Goal: Task Accomplishment & Management: Manage account settings

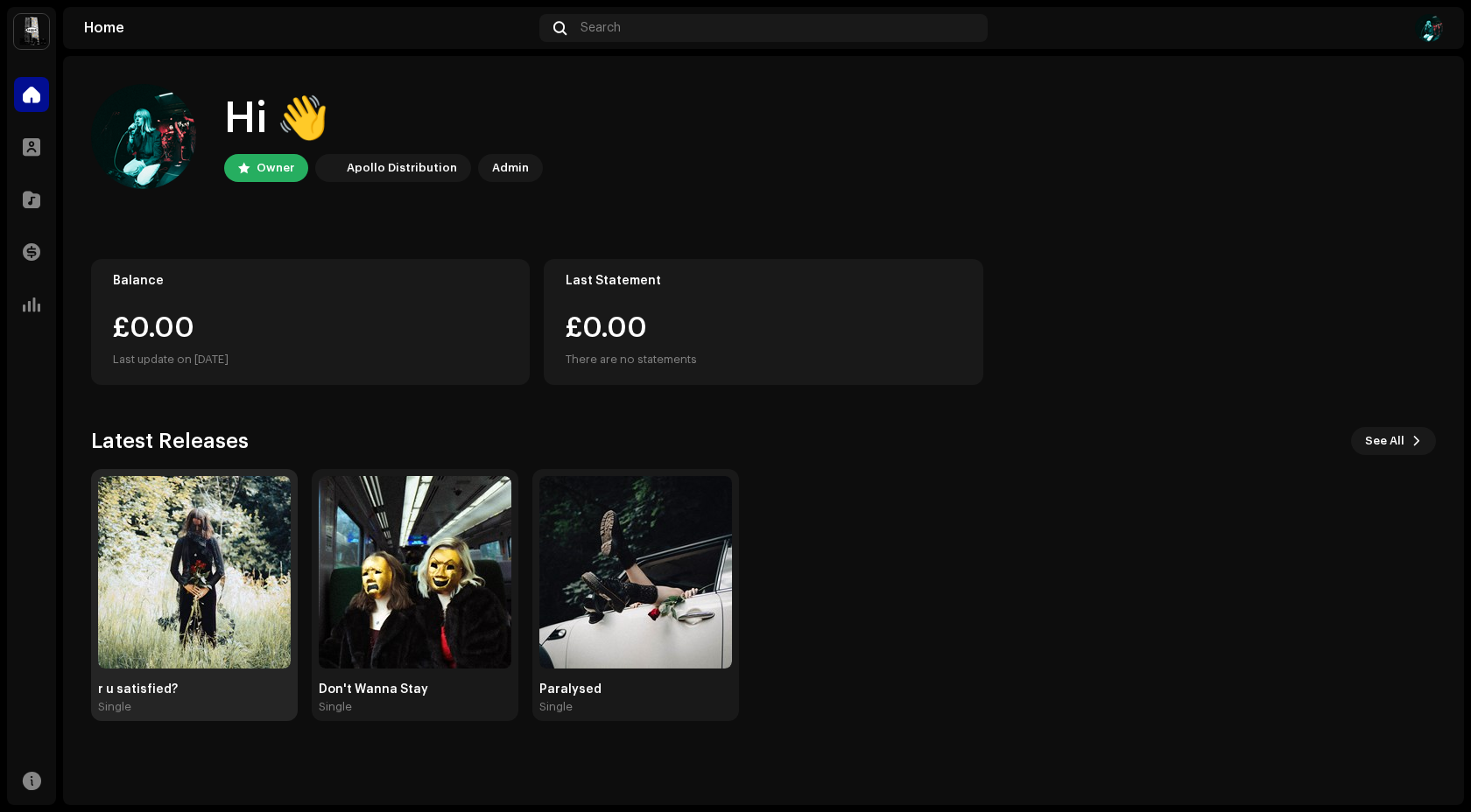
click at [258, 611] on img at bounding box center [194, 571] width 192 height 192
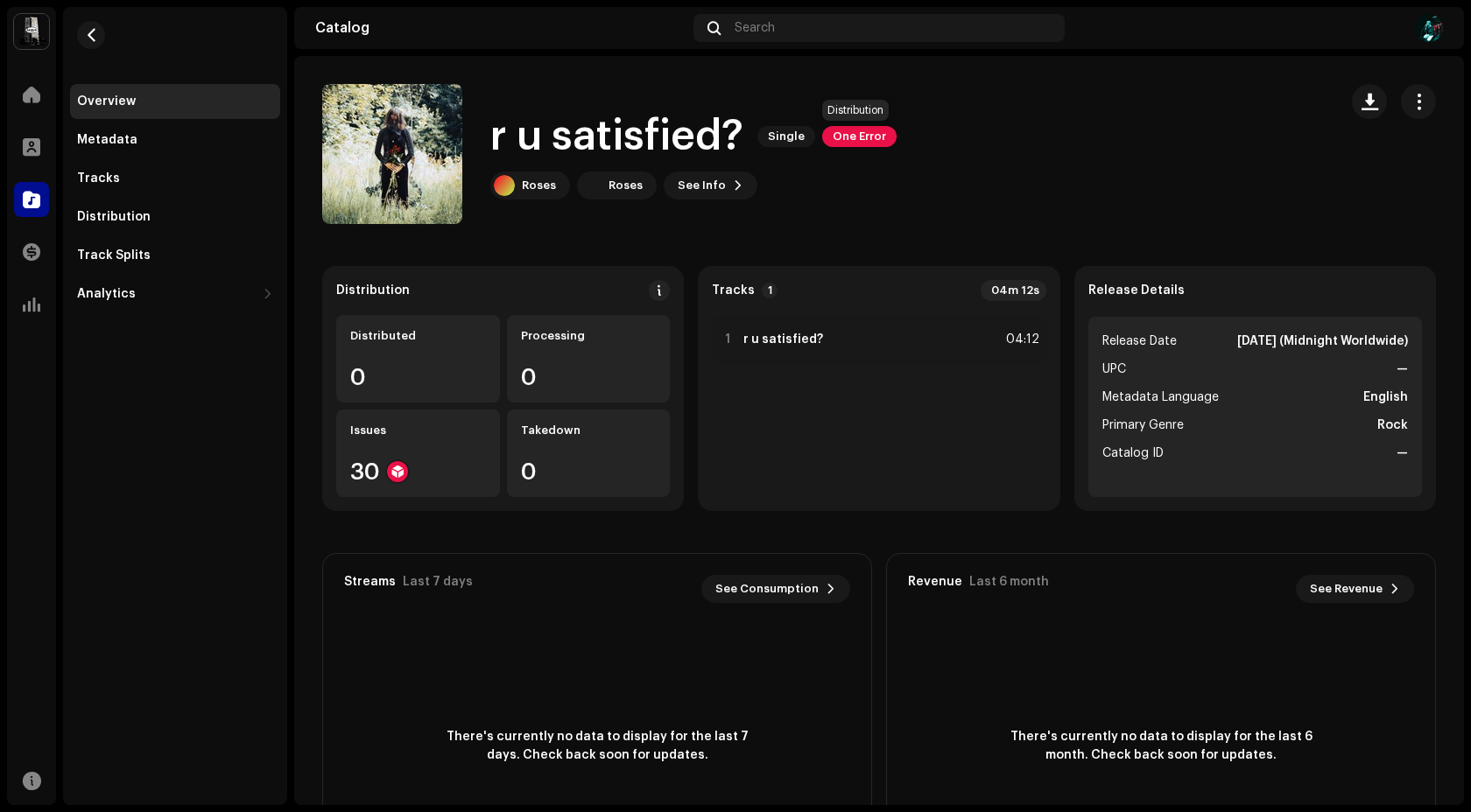
click at [843, 140] on span "One Error" at bounding box center [859, 136] width 74 height 21
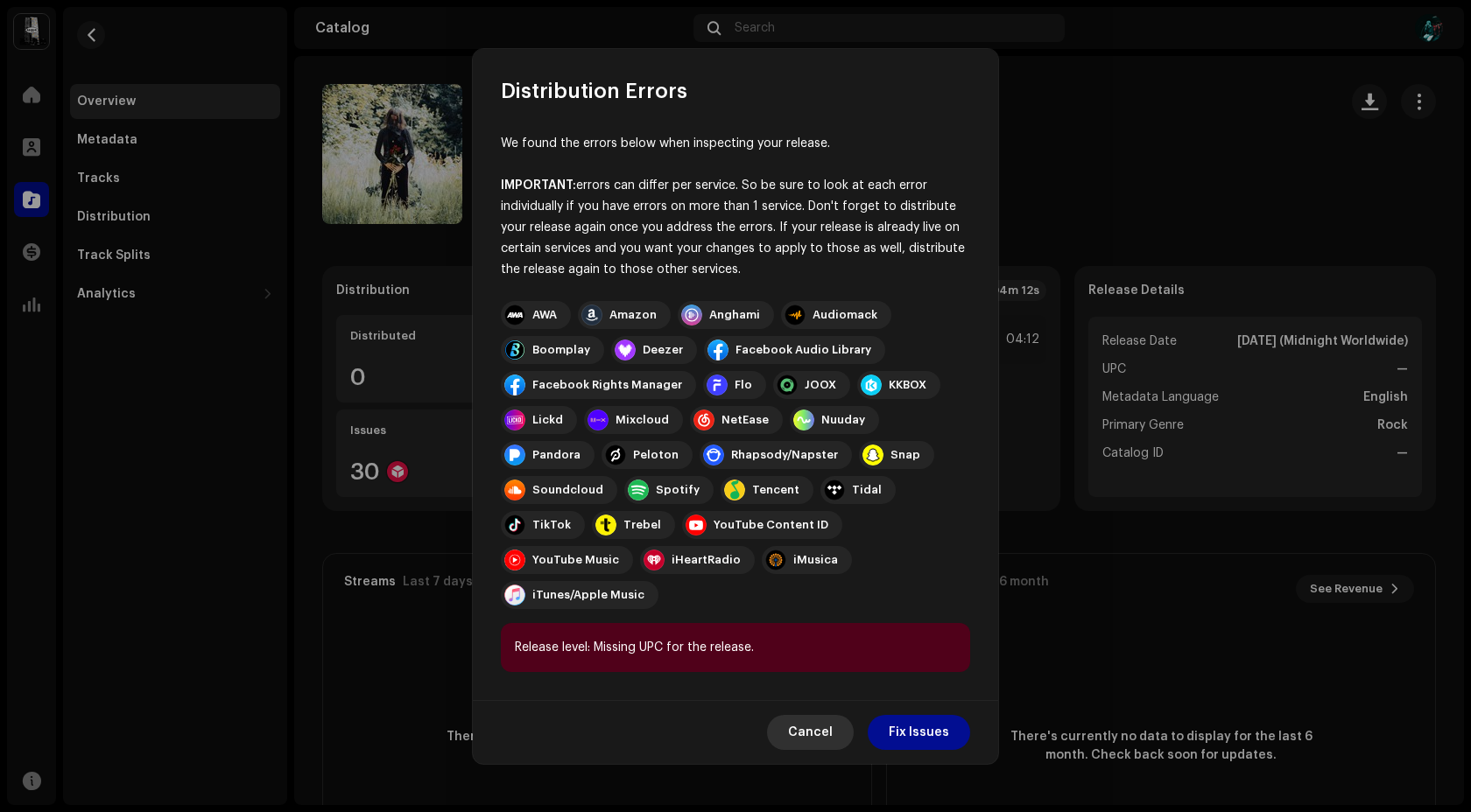
click at [811, 721] on span "Cancel" at bounding box center [811, 732] width 45 height 35
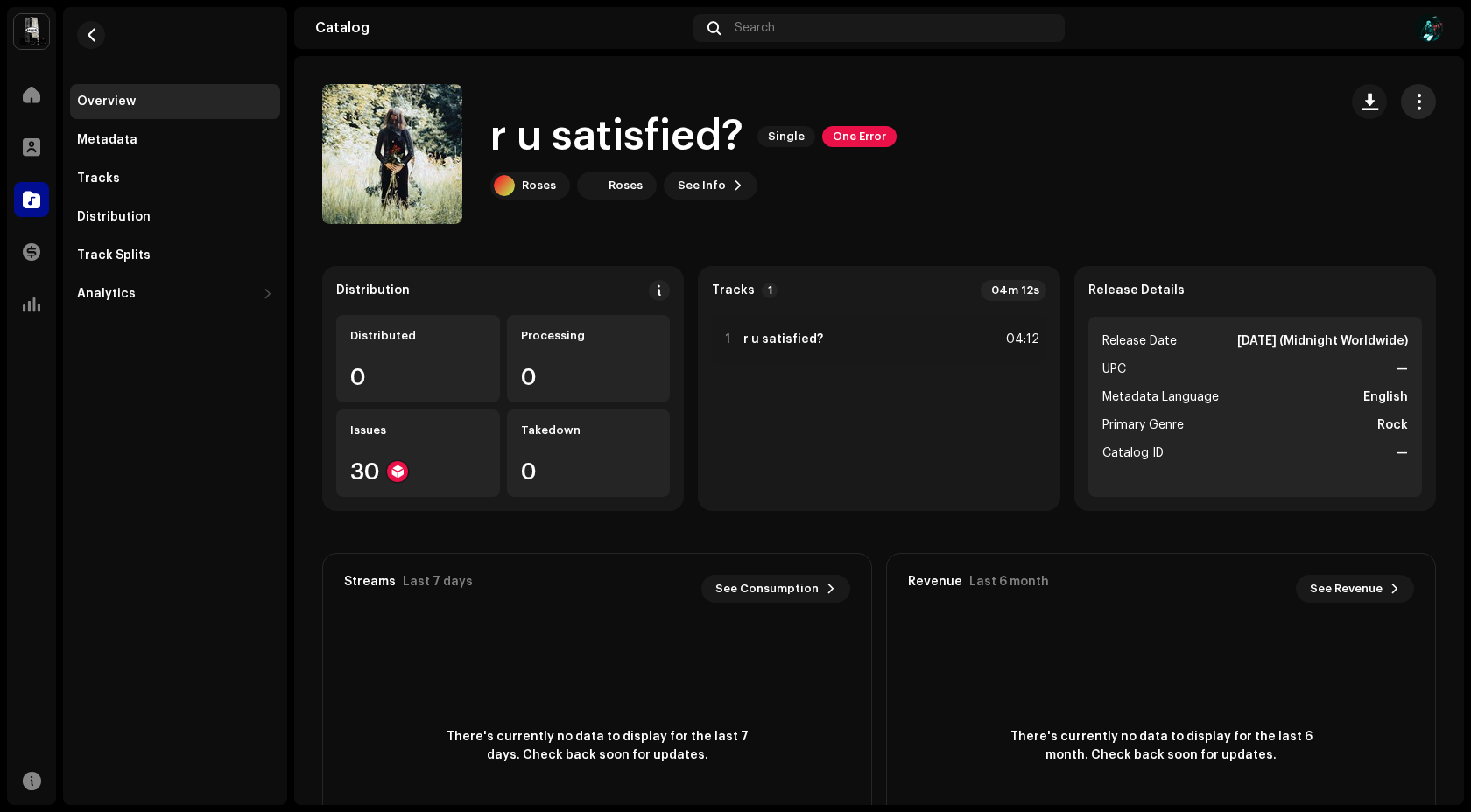
click at [1411, 98] on span "button" at bounding box center [1419, 102] width 17 height 14
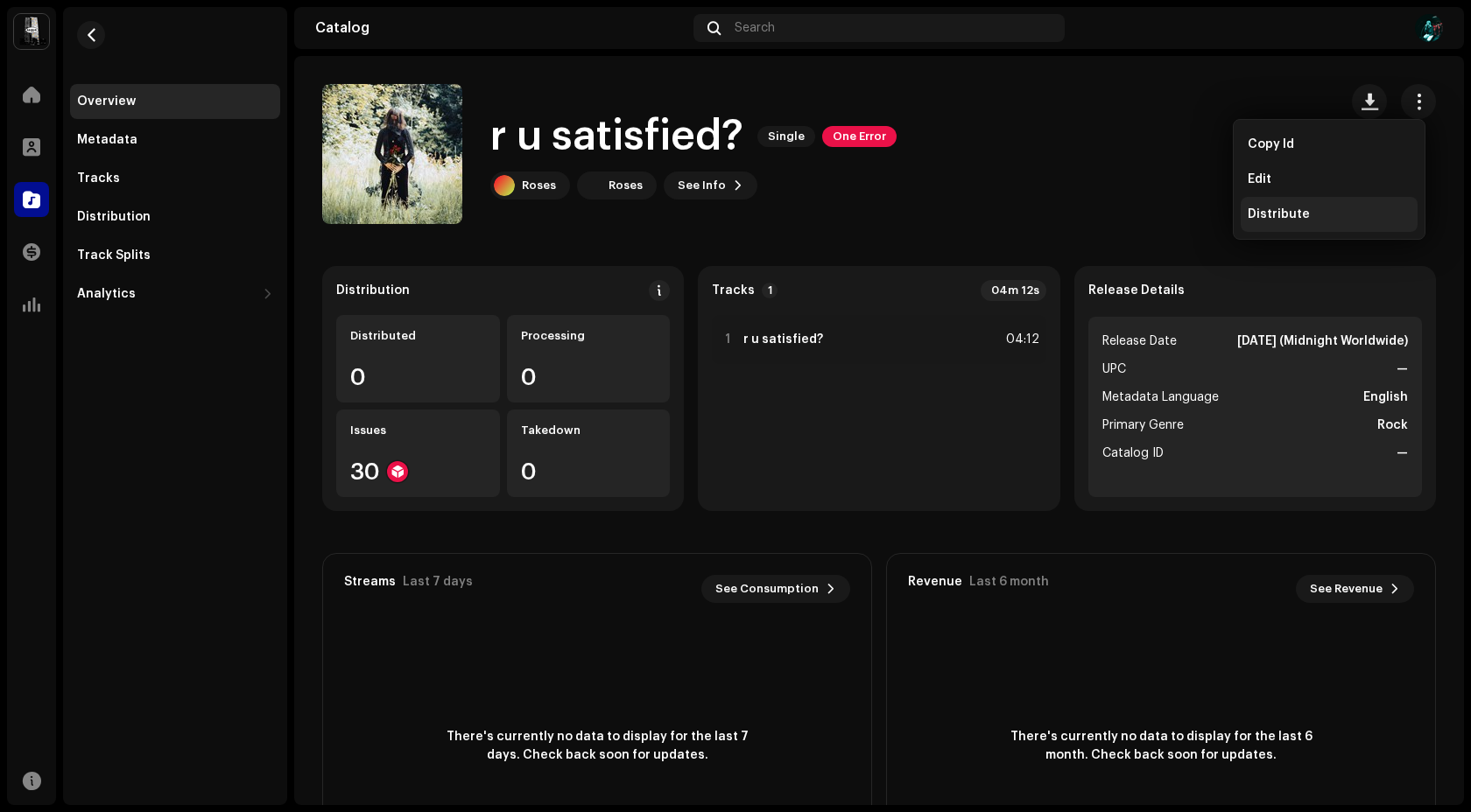
click at [1259, 224] on div "Distribute" at bounding box center [1330, 214] width 177 height 35
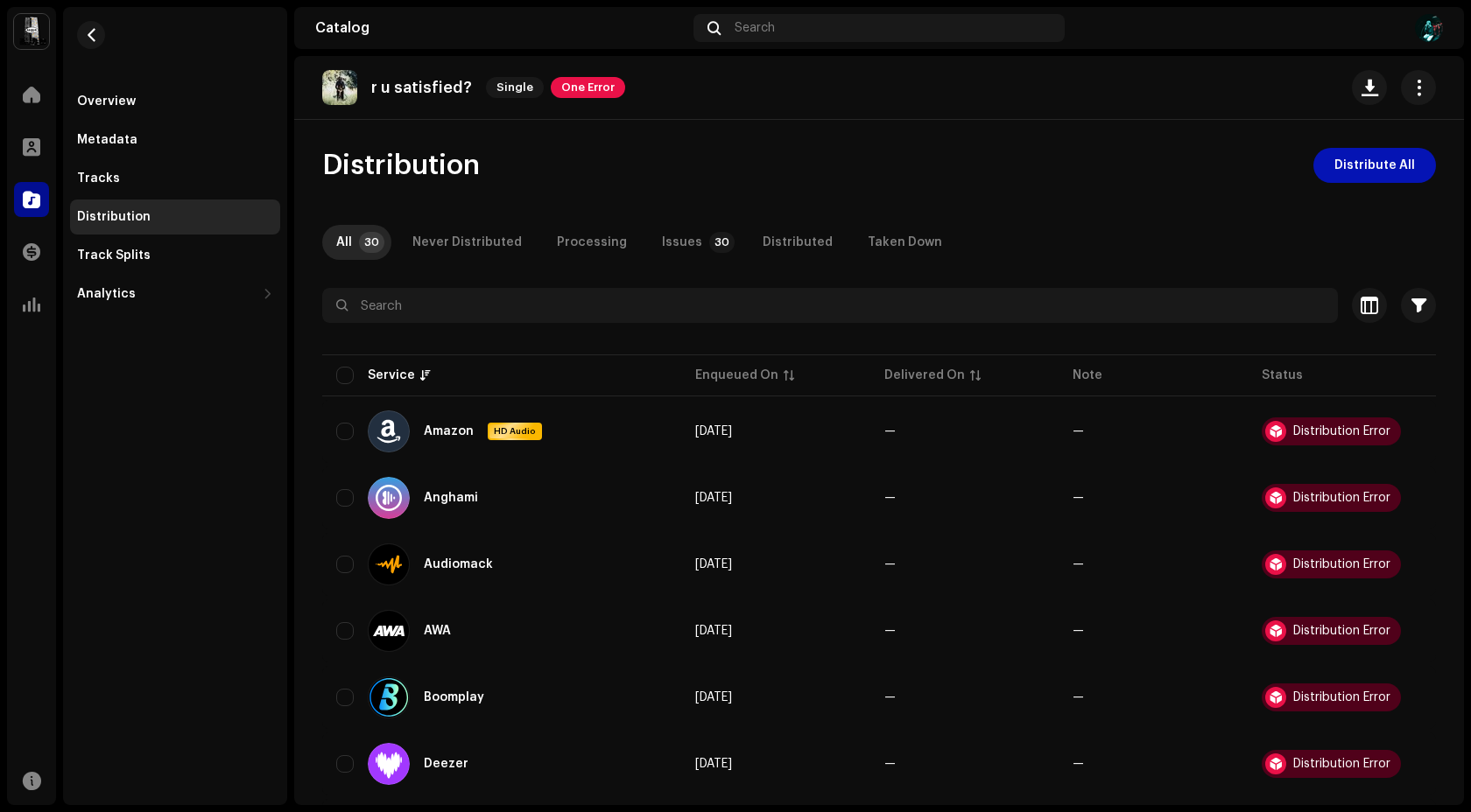
click at [1362, 176] on span "Distribute All" at bounding box center [1375, 165] width 81 height 35
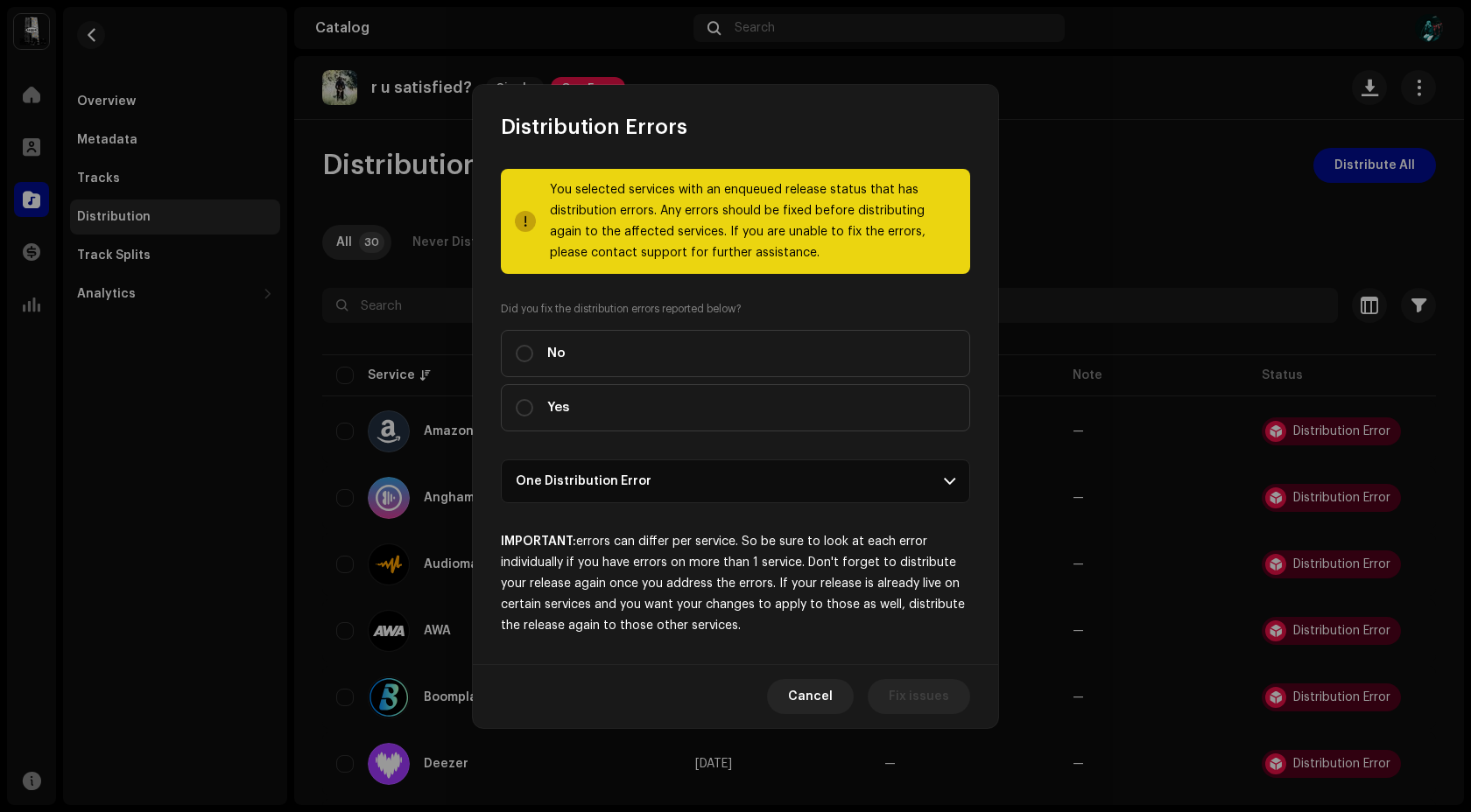
click at [711, 488] on p-accordion-header "One Distribution Error" at bounding box center [736, 481] width 470 height 44
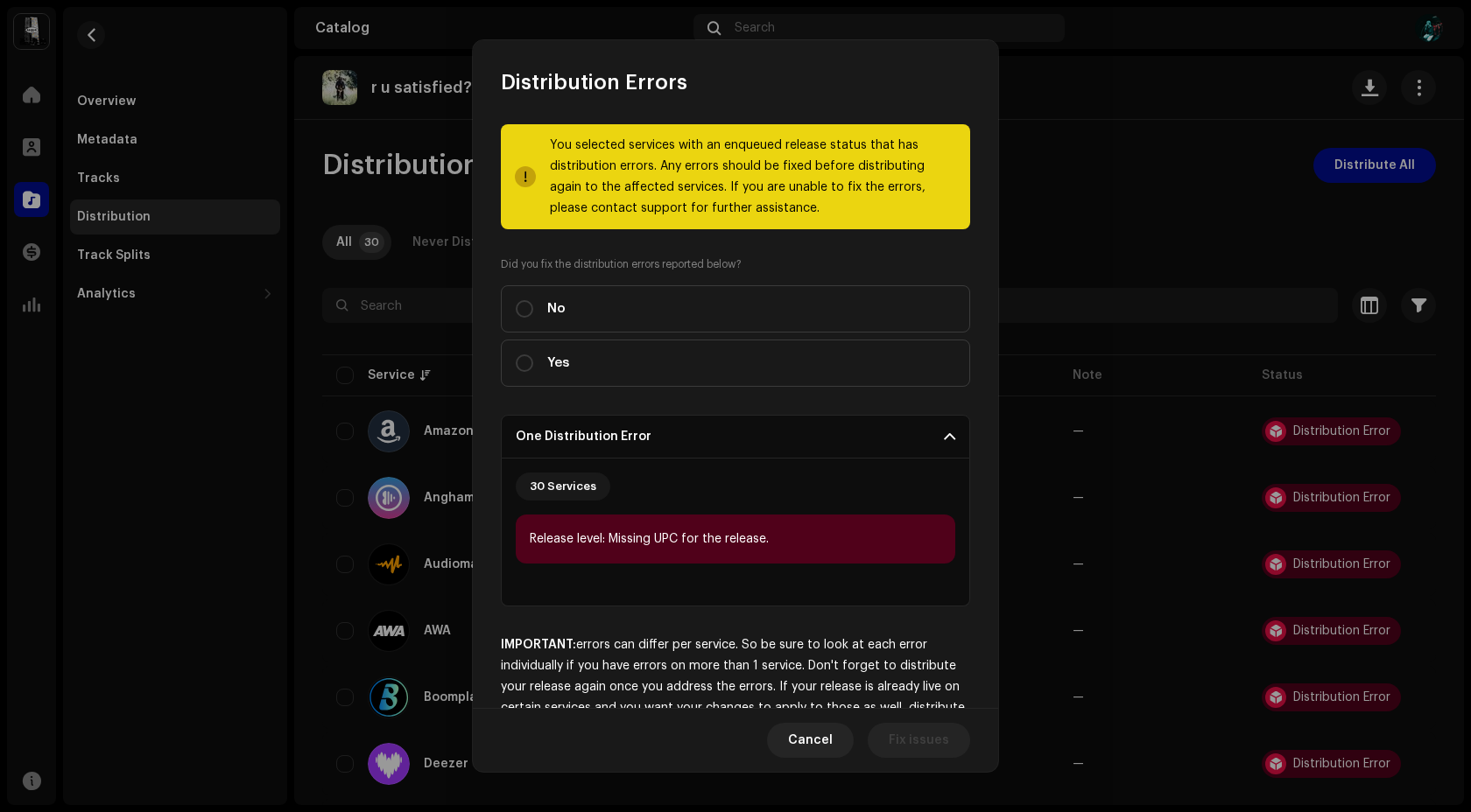
click at [902, 438] on p-accordion-header "One Distribution Error" at bounding box center [736, 436] width 470 height 44
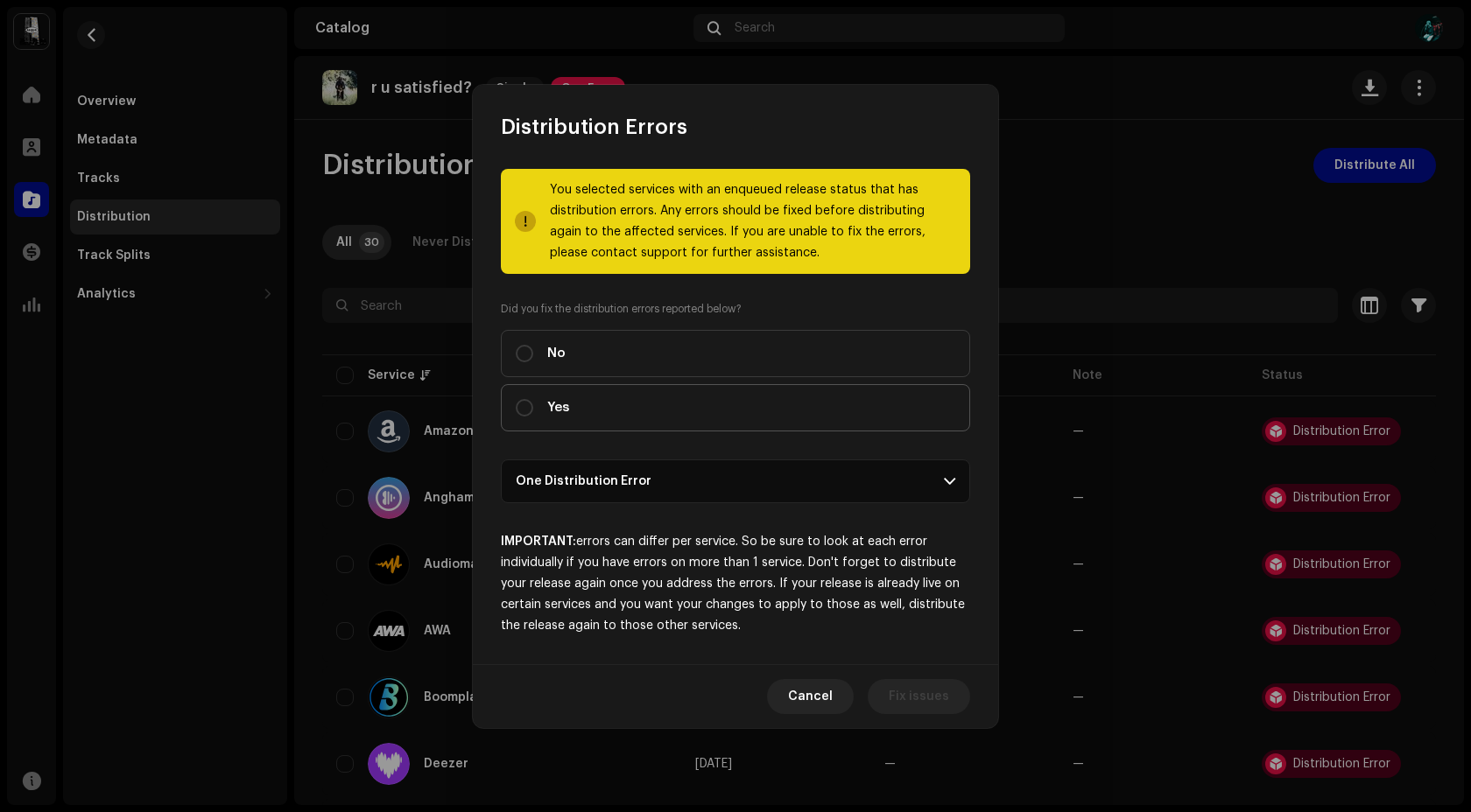
click at [543, 412] on div "Yes" at bounding box center [542, 408] width 54 height 20
click at [533, 412] on input "Yes" at bounding box center [524, 408] width 18 height 18
radio input "true"
click at [829, 703] on span "Cancel" at bounding box center [809, 697] width 45 height 35
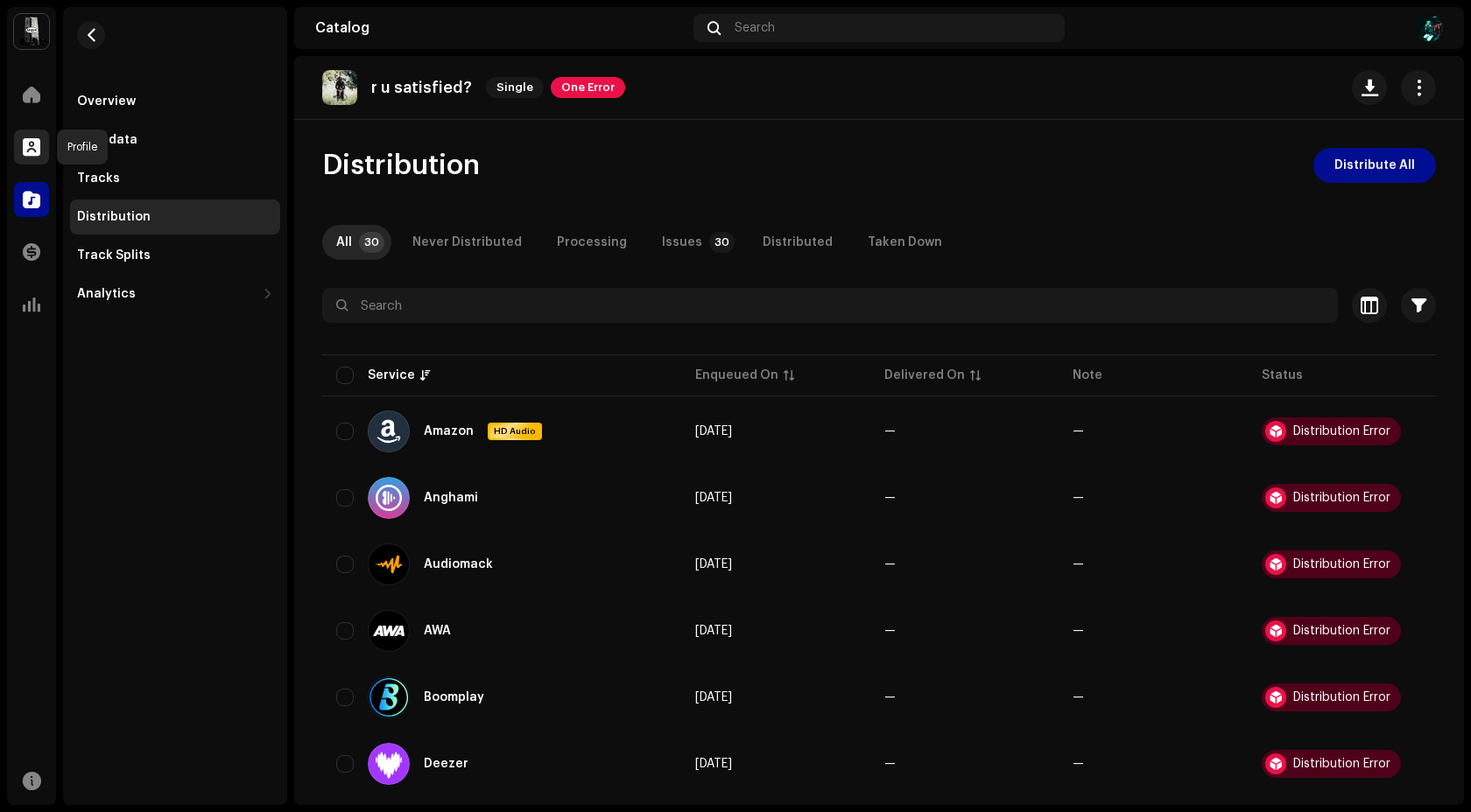
click at [29, 149] on span at bounding box center [31, 148] width 18 height 14
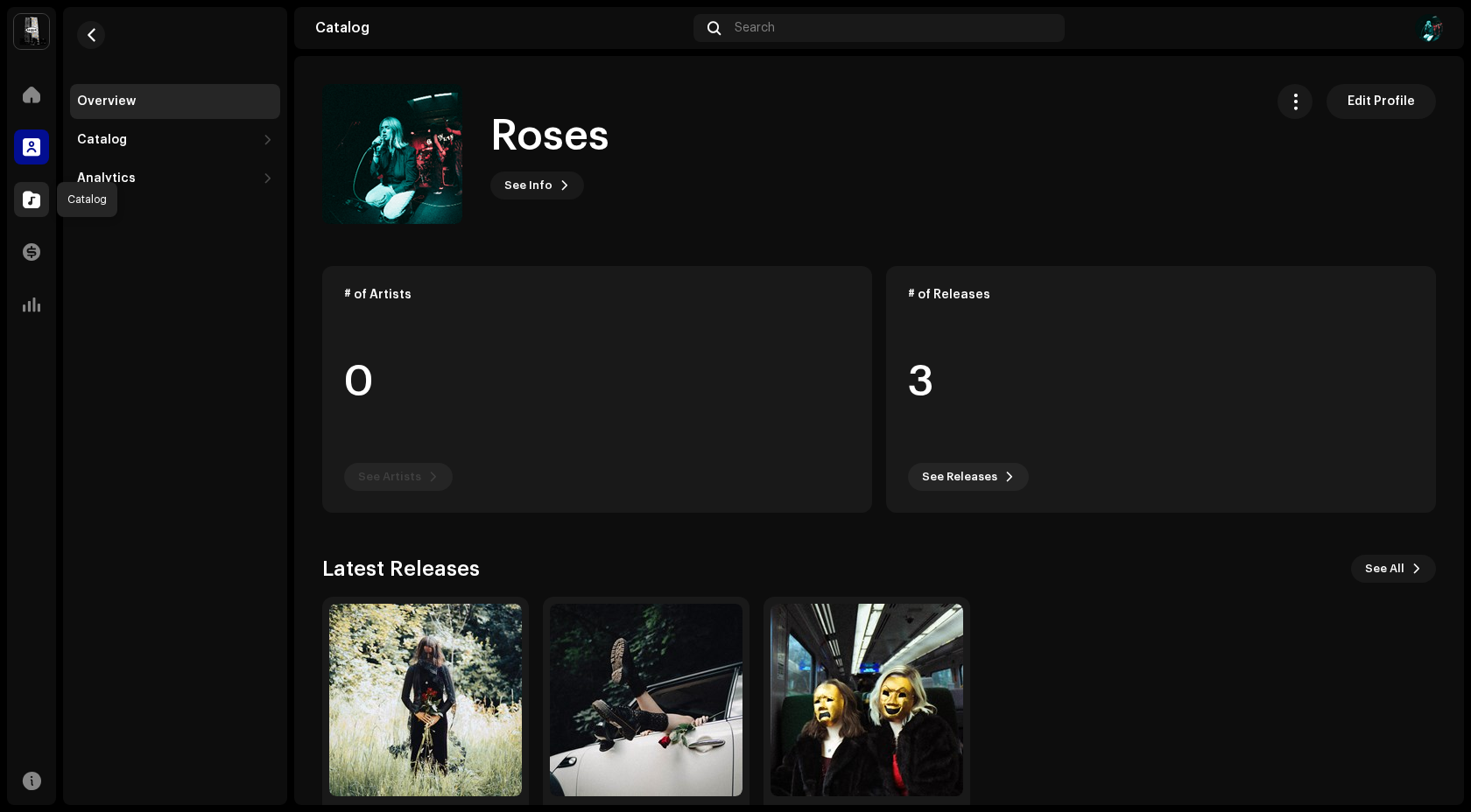
click at [29, 205] on span at bounding box center [31, 199] width 18 height 14
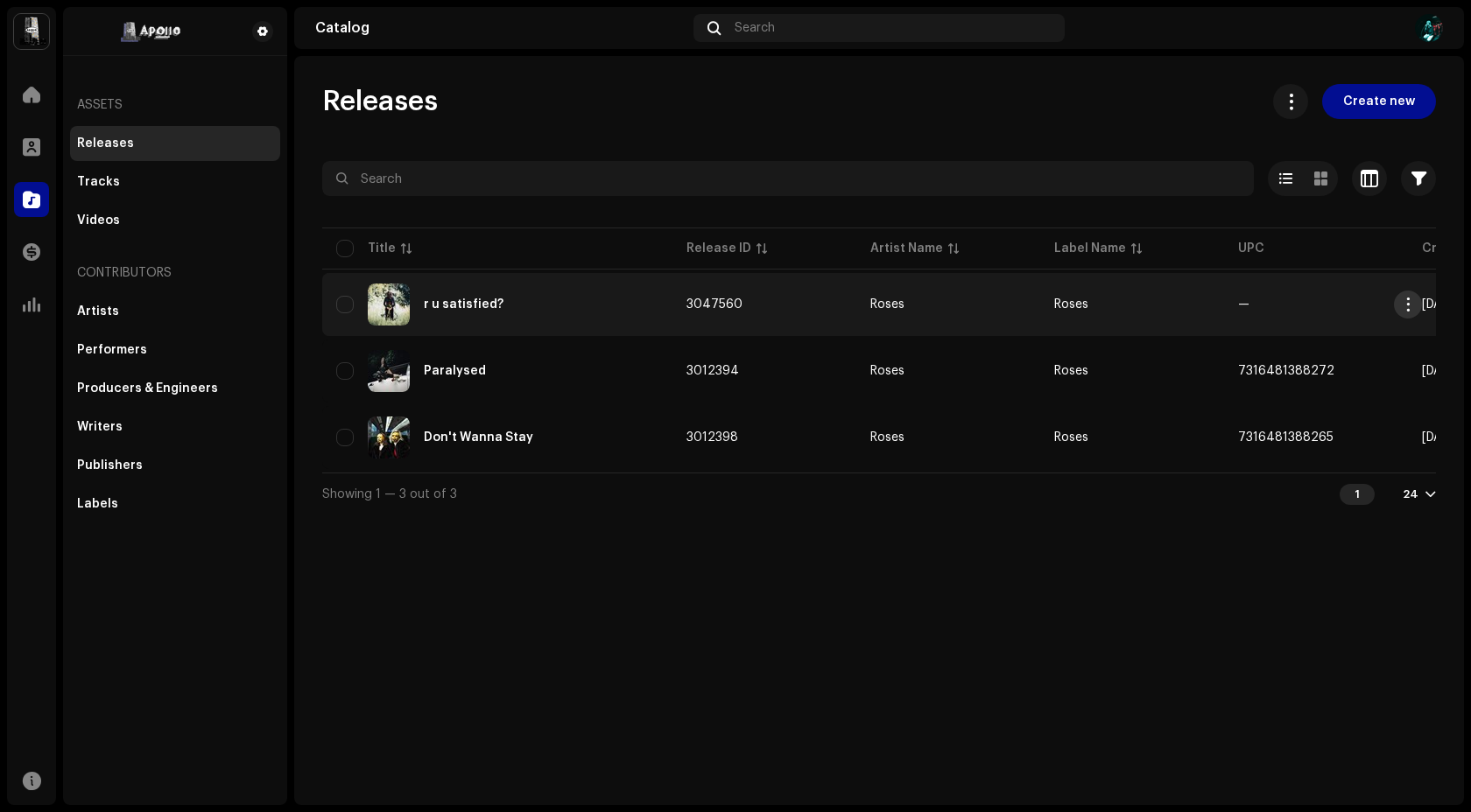
click at [1406, 311] on button "button" at bounding box center [1407, 304] width 28 height 28
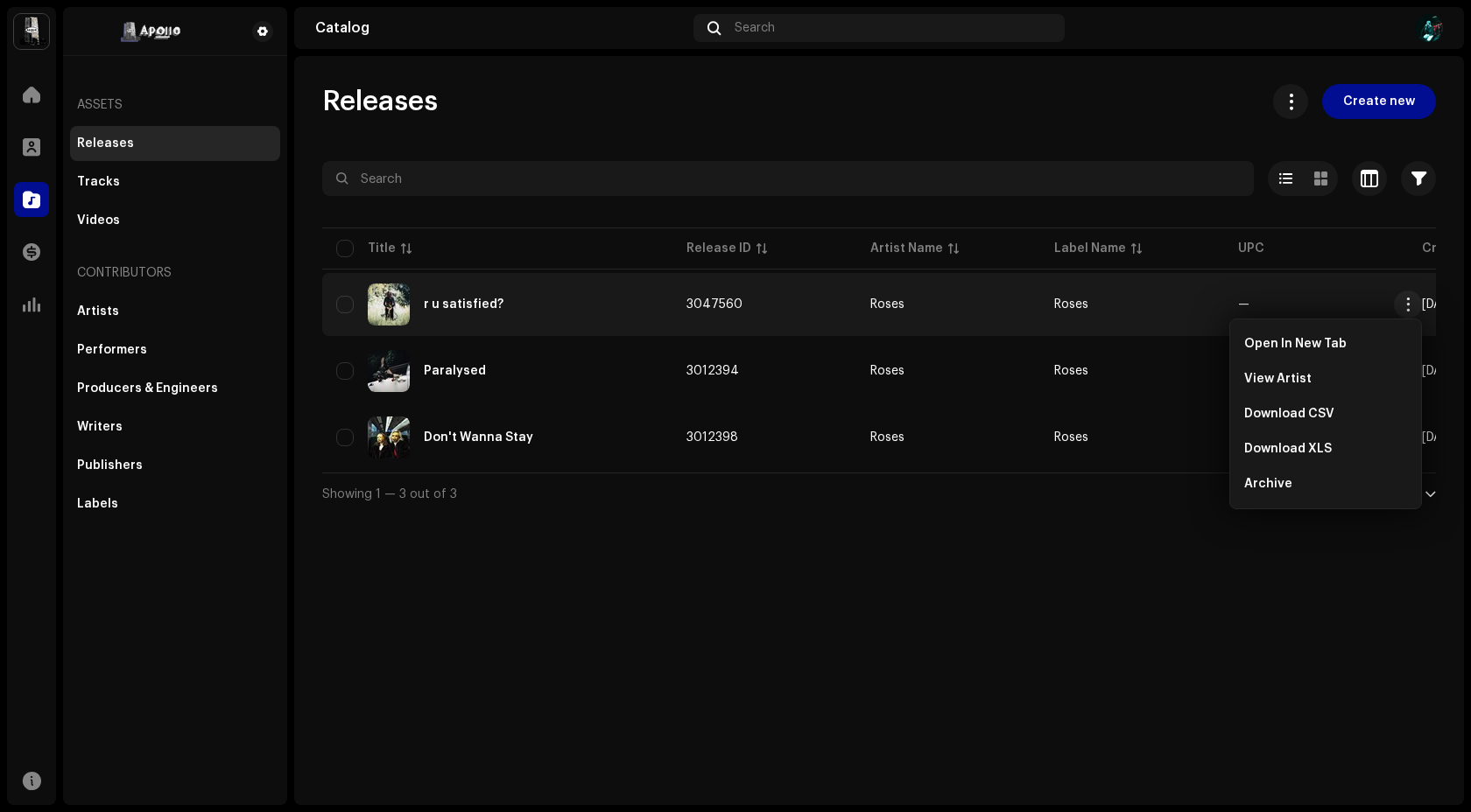
click at [1305, 291] on td "—" at bounding box center [1316, 304] width 184 height 63
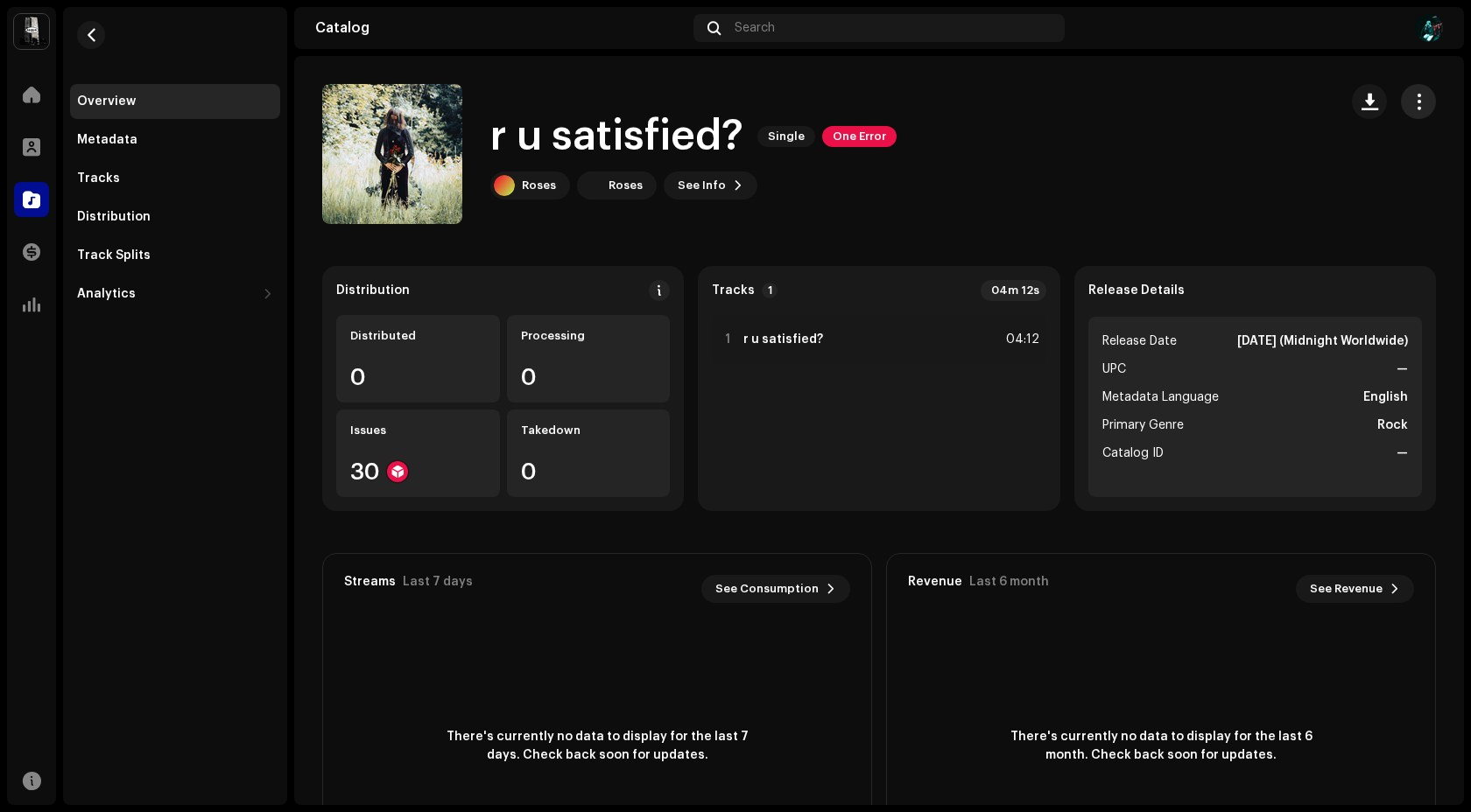
click at [1411, 96] on span "button" at bounding box center [1419, 102] width 17 height 14
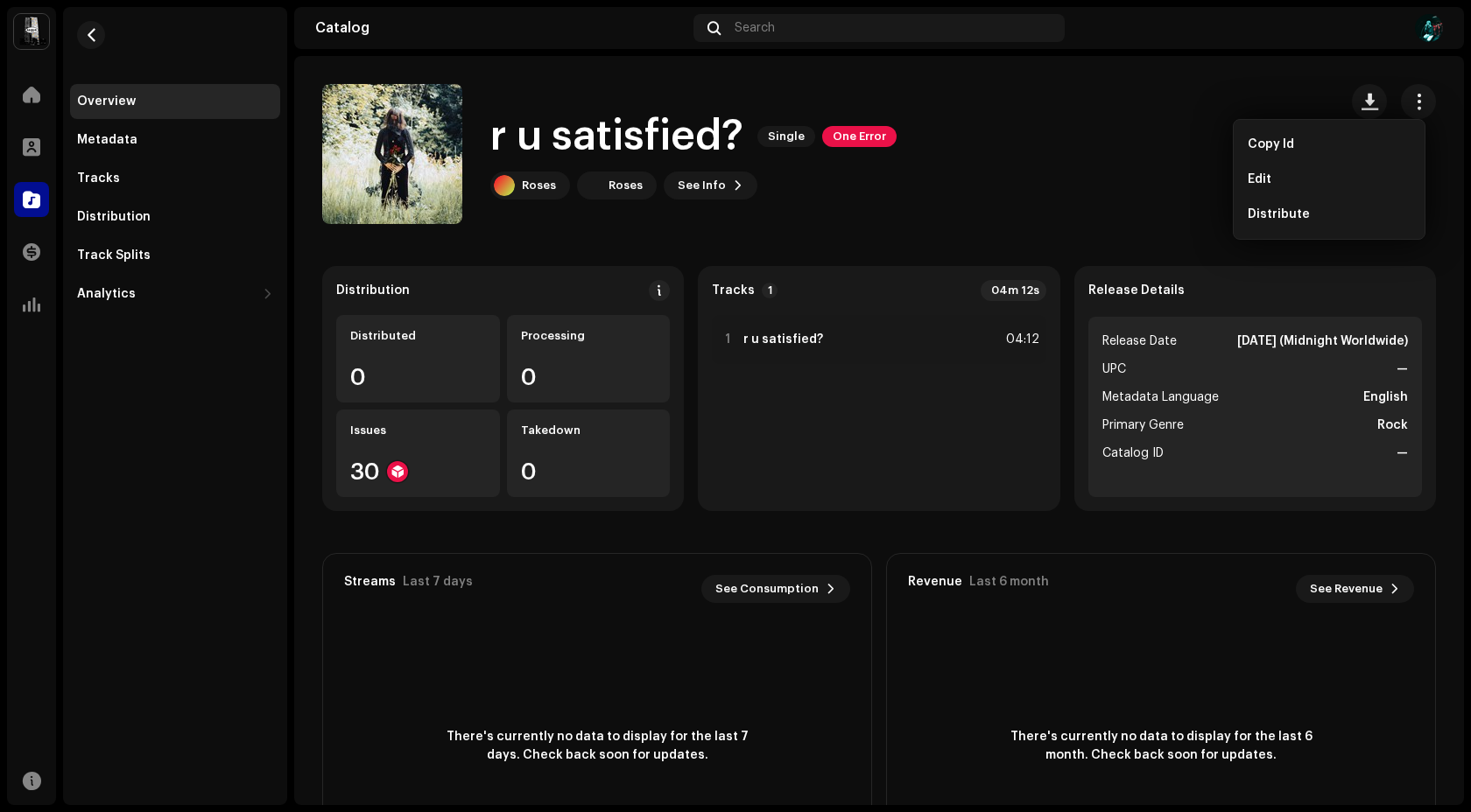
click at [1193, 129] on div "r u satisfied? Single One Error Roses Roses See Info" at bounding box center [823, 154] width 1002 height 140
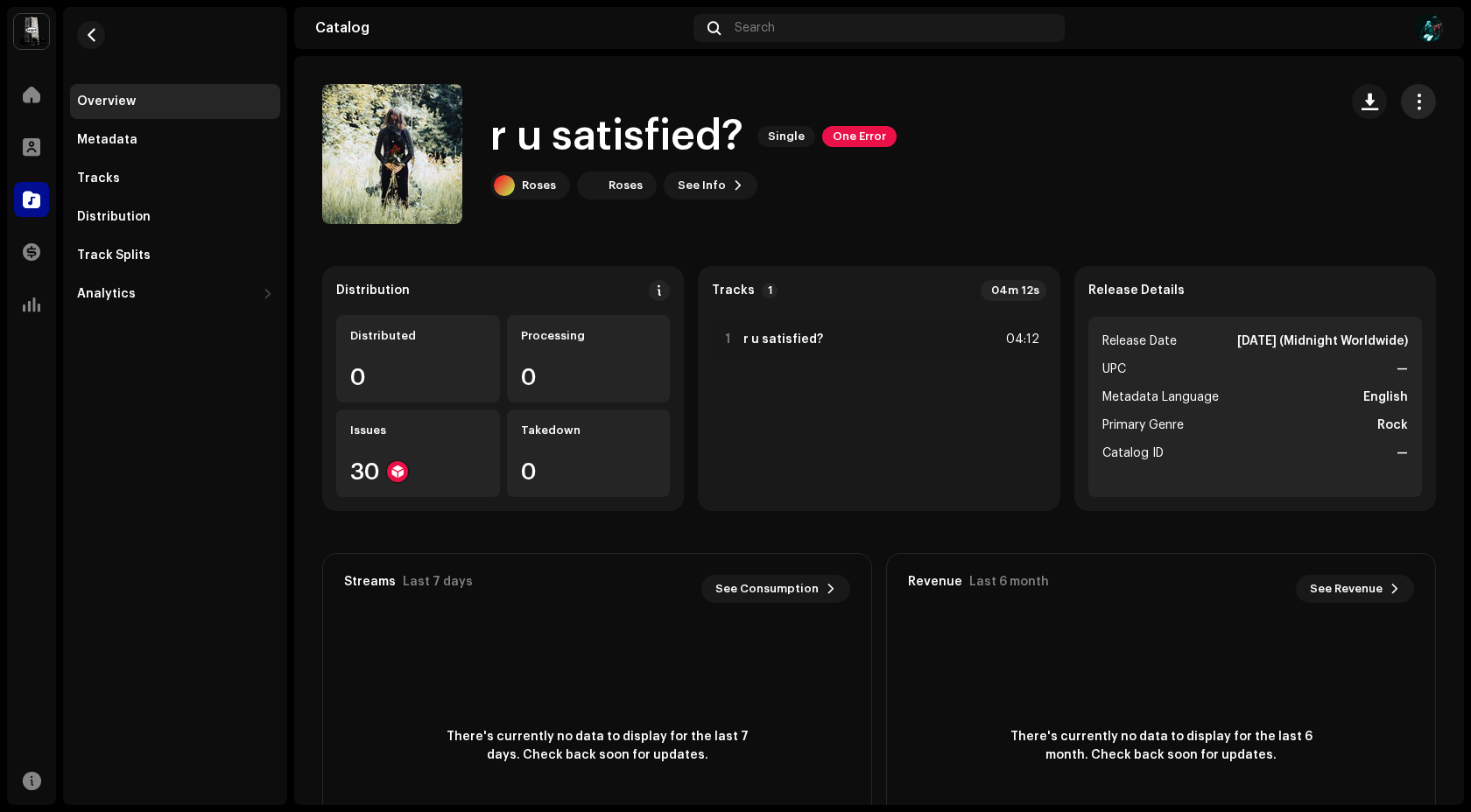
click at [1423, 102] on button "button" at bounding box center [1418, 101] width 35 height 35
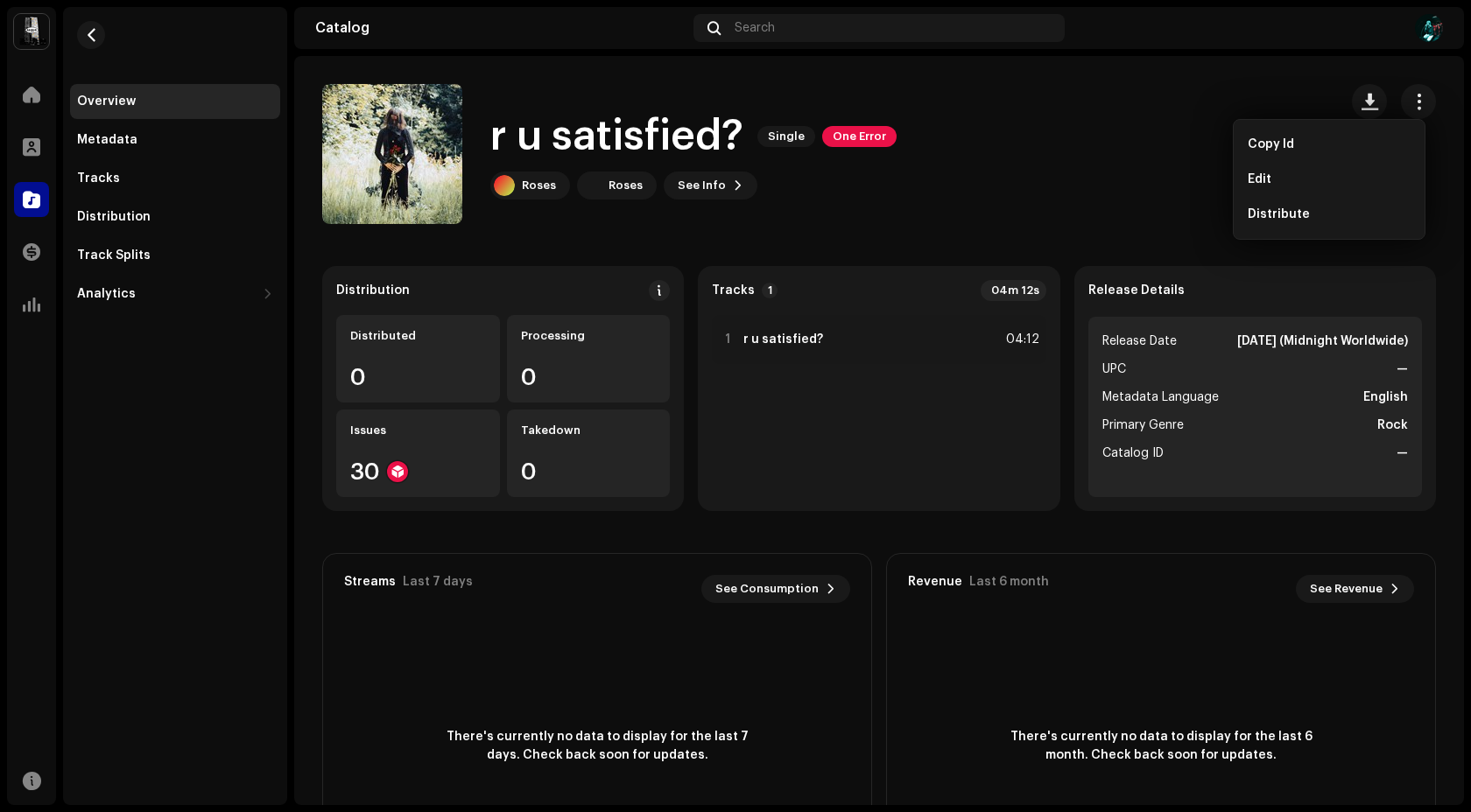
click at [1118, 165] on div "r u satisfied? Single One Error Roses Roses See Info" at bounding box center [823, 154] width 1002 height 140
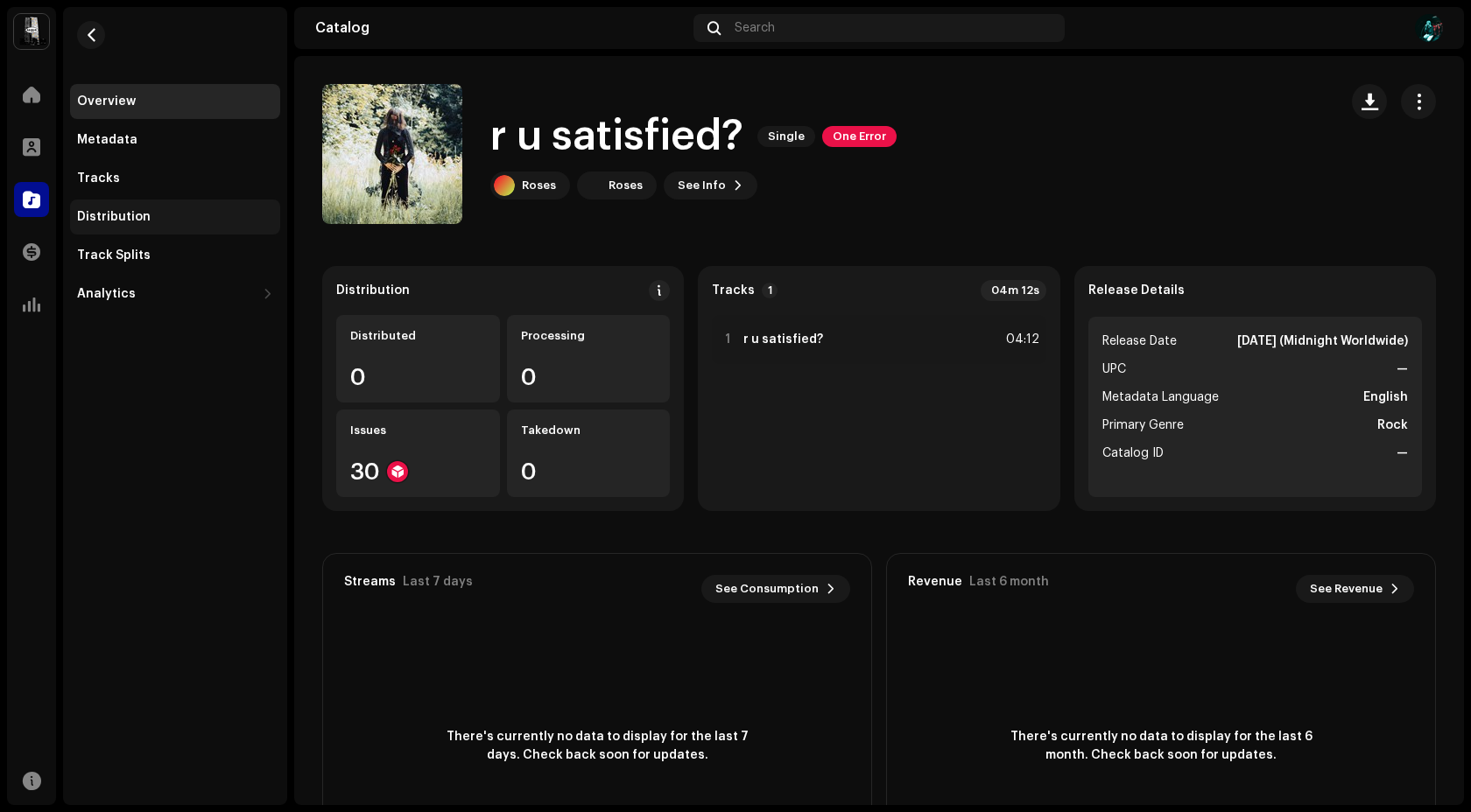
click at [133, 203] on div "Distribution" at bounding box center [174, 216] width 210 height 35
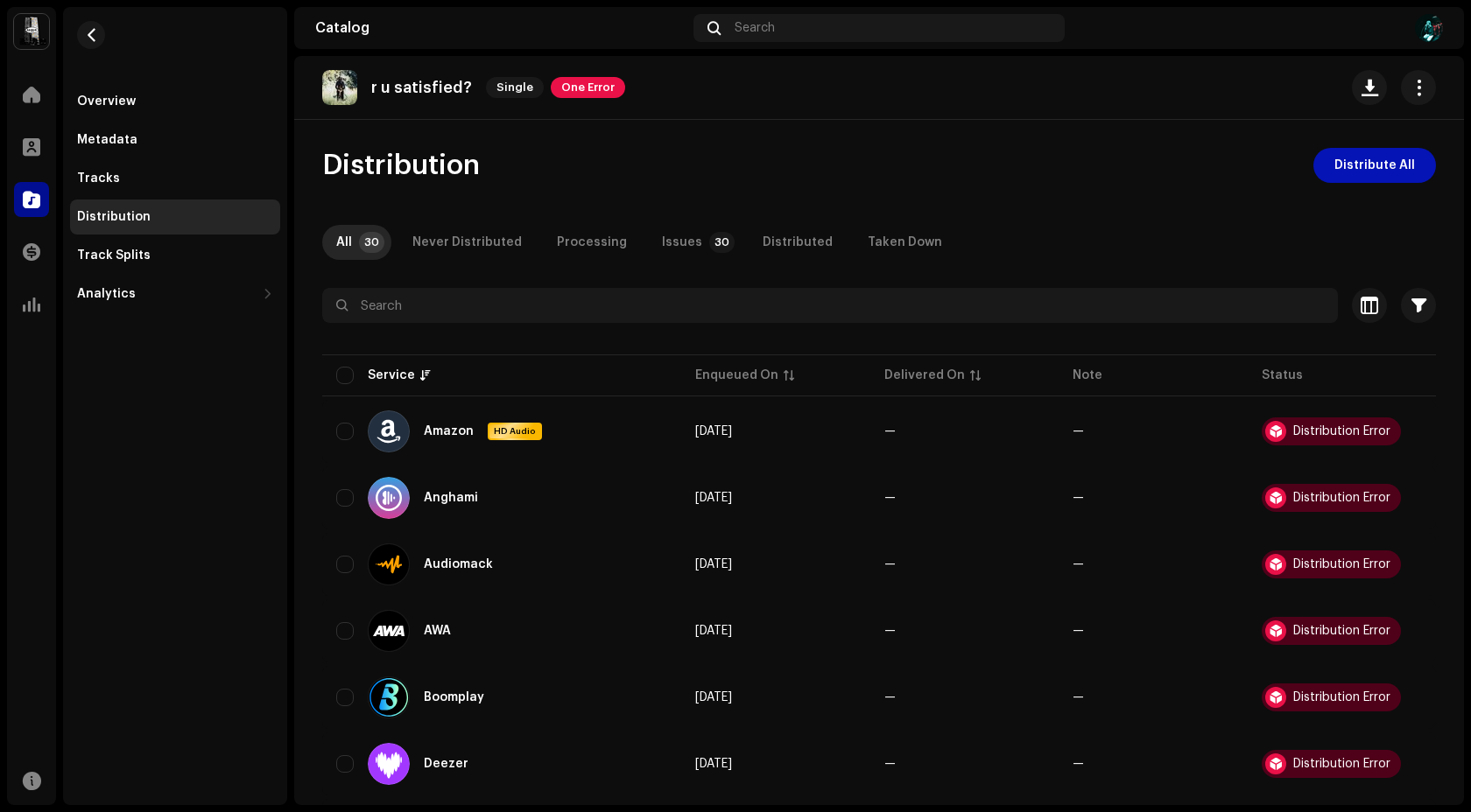
click at [1346, 170] on span "Distribute All" at bounding box center [1375, 165] width 81 height 35
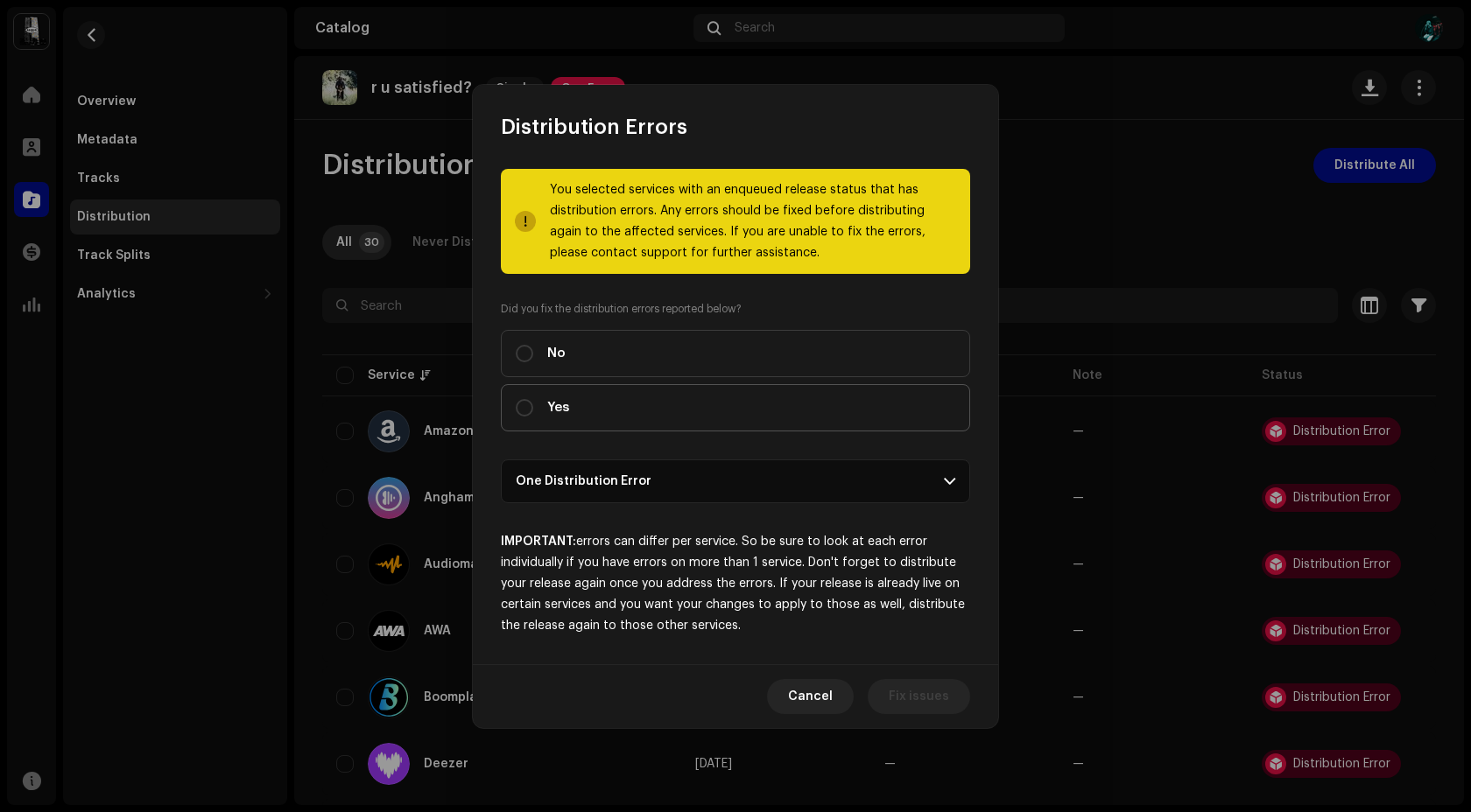
click at [687, 416] on label "Yes" at bounding box center [736, 408] width 470 height 47
click at [533, 416] on input "Yes" at bounding box center [524, 408] width 18 height 18
radio input "true"
click at [892, 698] on span "Distribute" at bounding box center [917, 697] width 62 height 35
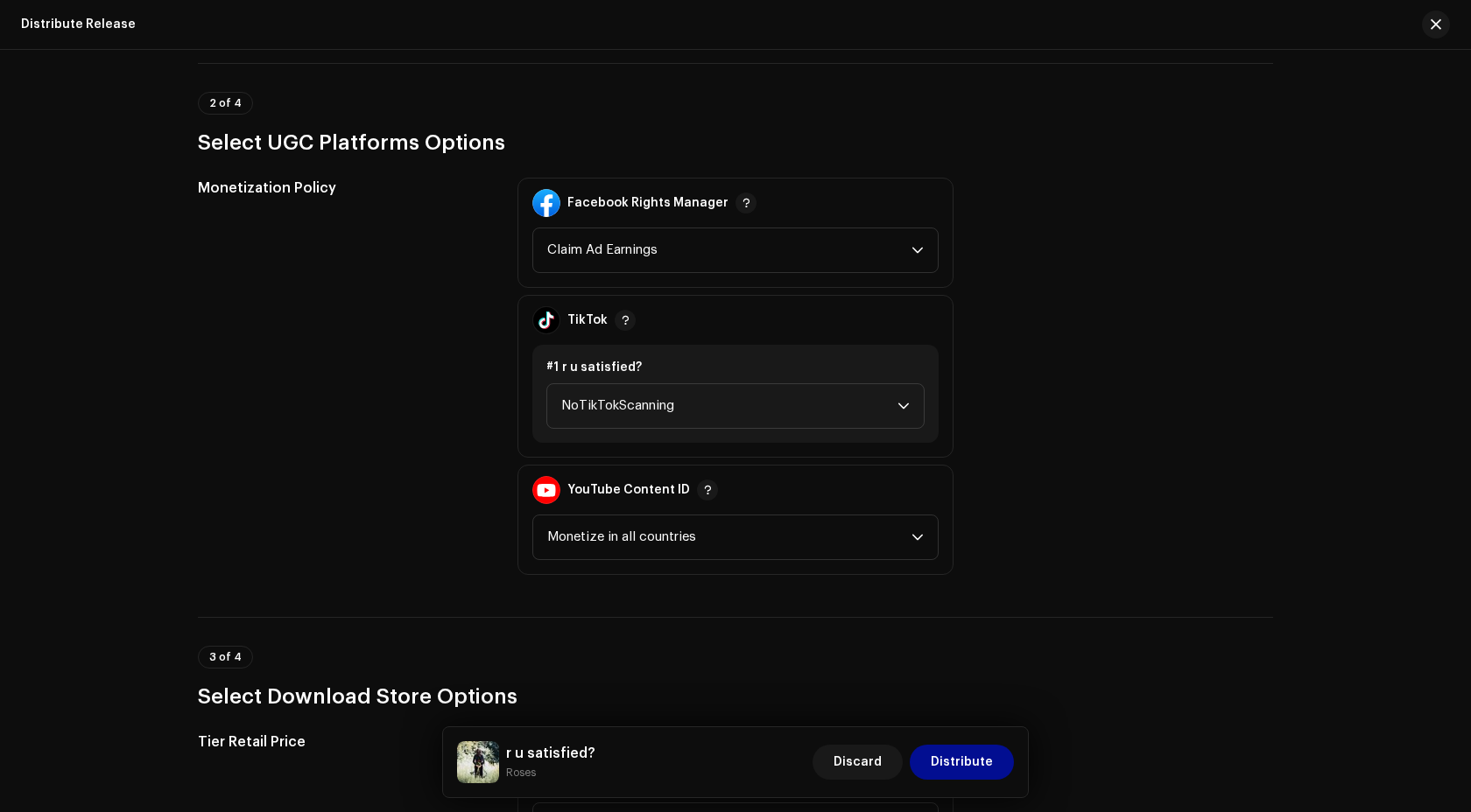
scroll to position [1902, 0]
click at [569, 414] on span "NoTikTokScanning" at bounding box center [729, 405] width 336 height 44
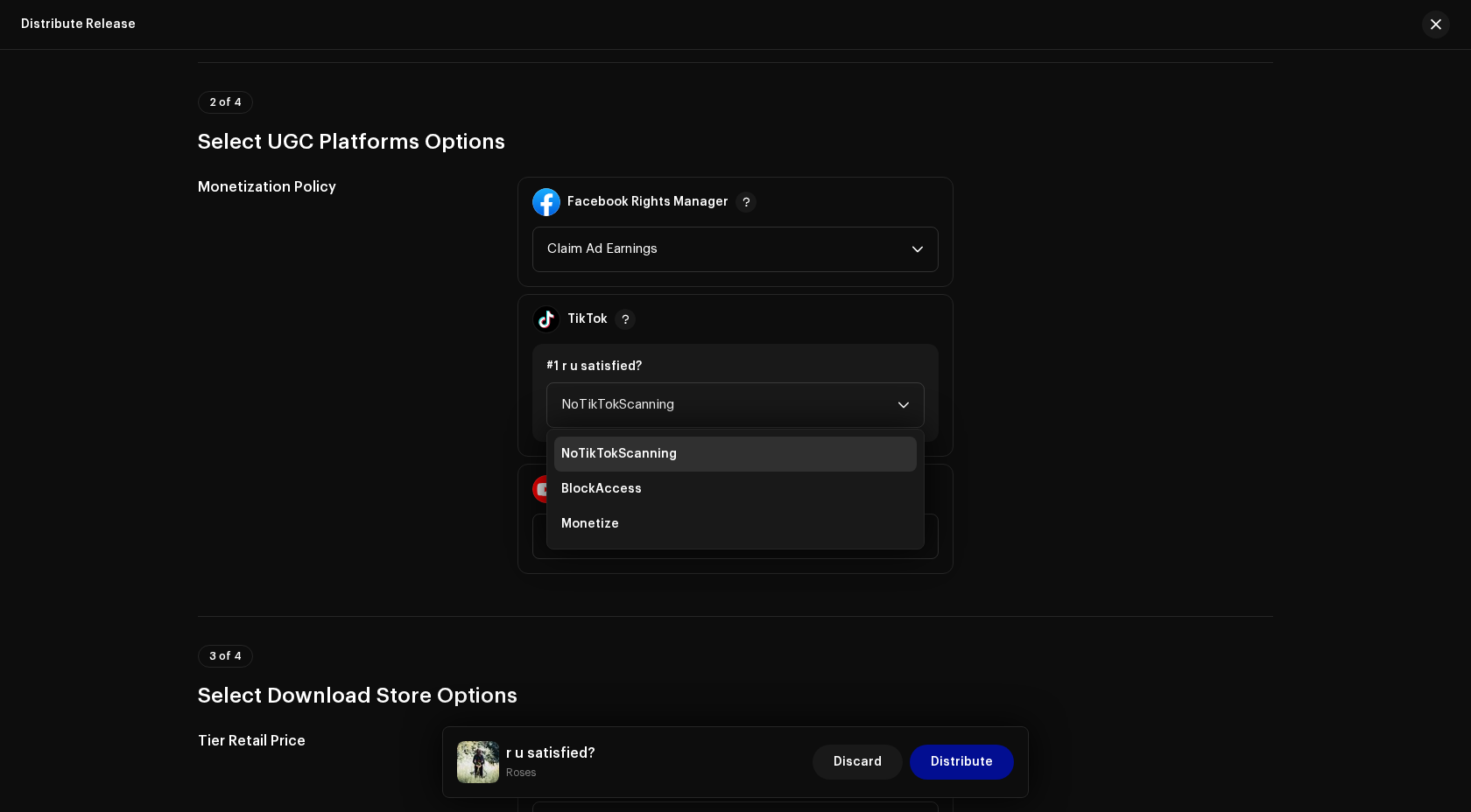
click at [447, 450] on div "Monetization Policy" at bounding box center [344, 376] width 292 height 397
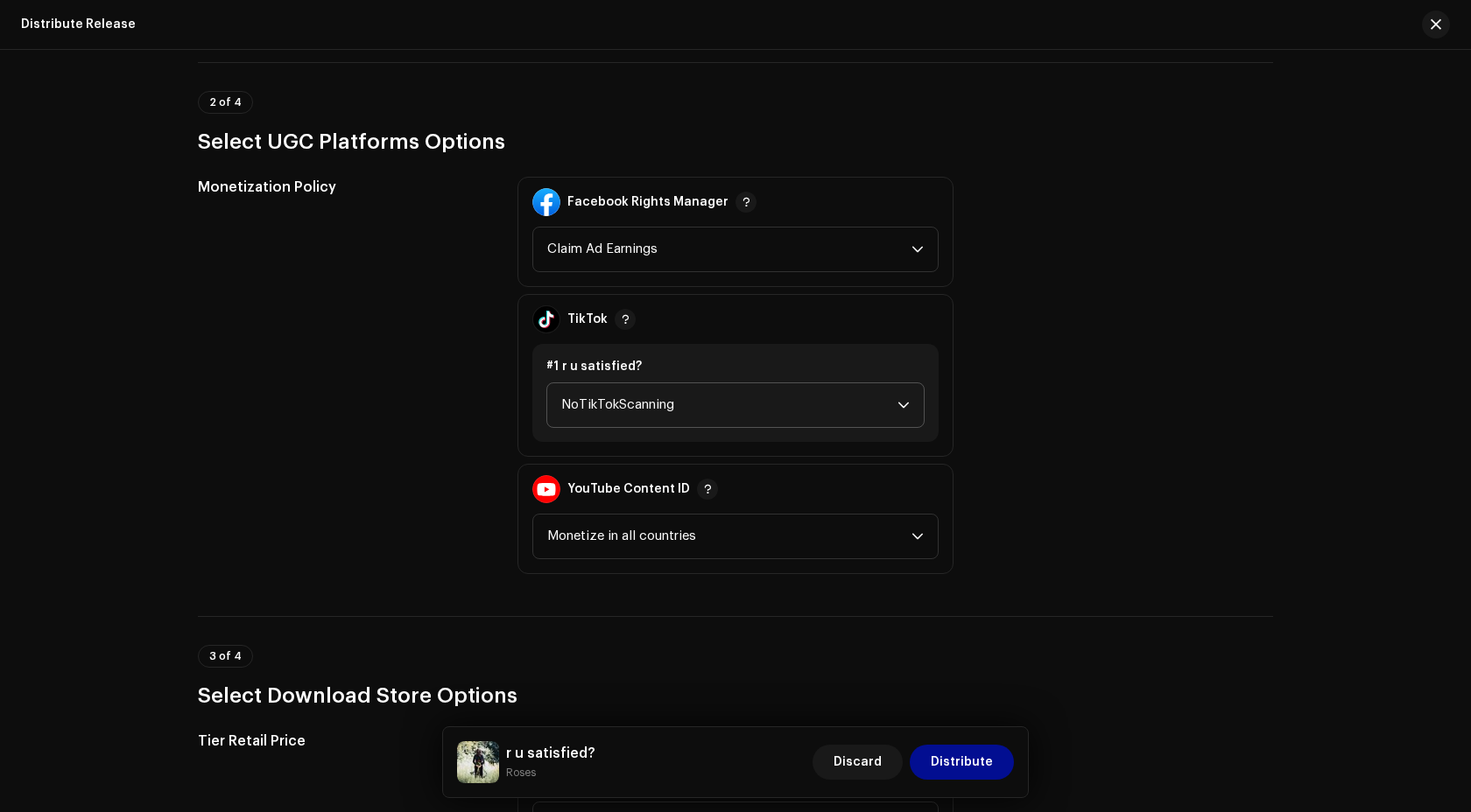
click at [565, 399] on span "NoTikTokScanning" at bounding box center [729, 405] width 336 height 44
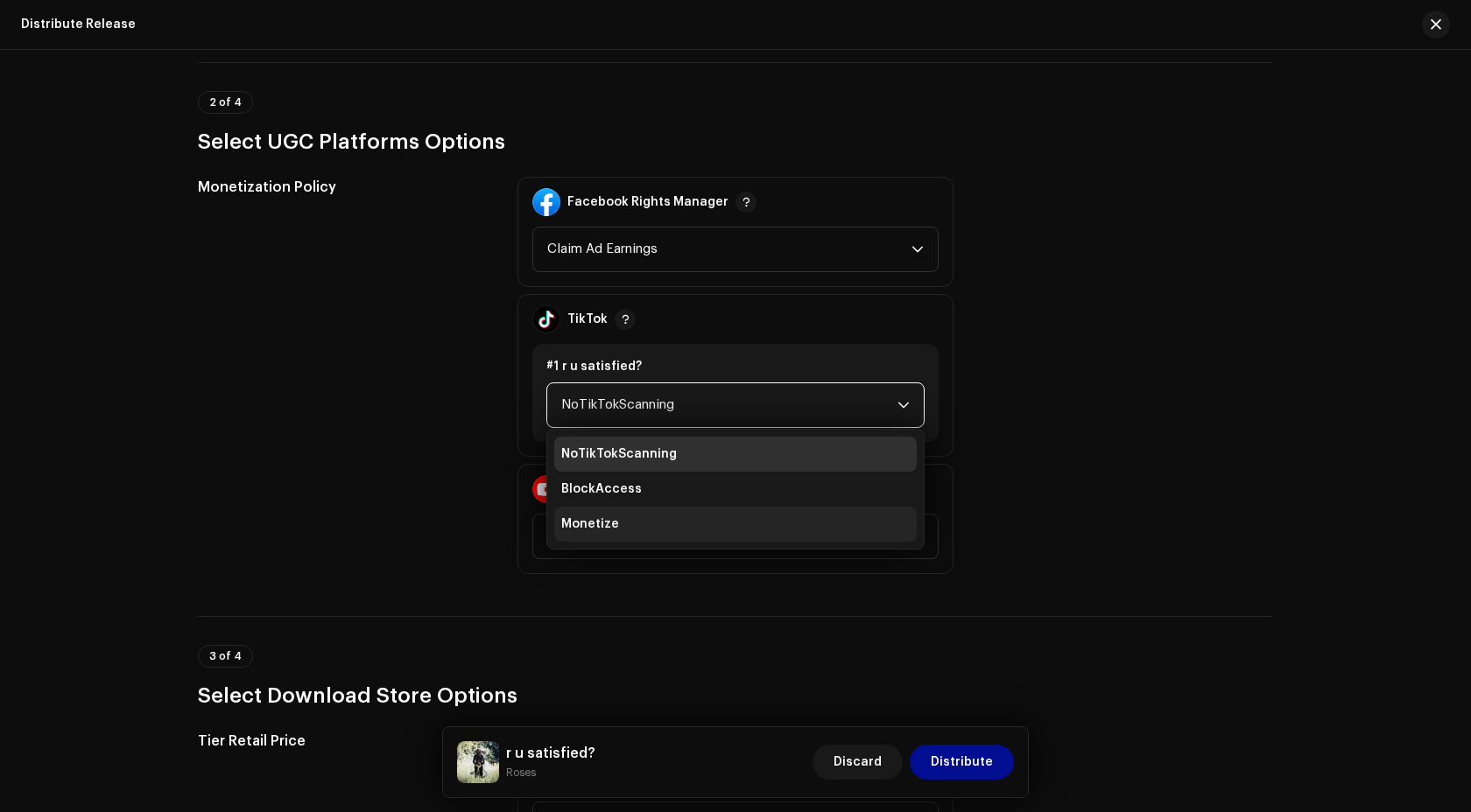
click at [577, 513] on li "Monetize" at bounding box center [736, 524] width 362 height 35
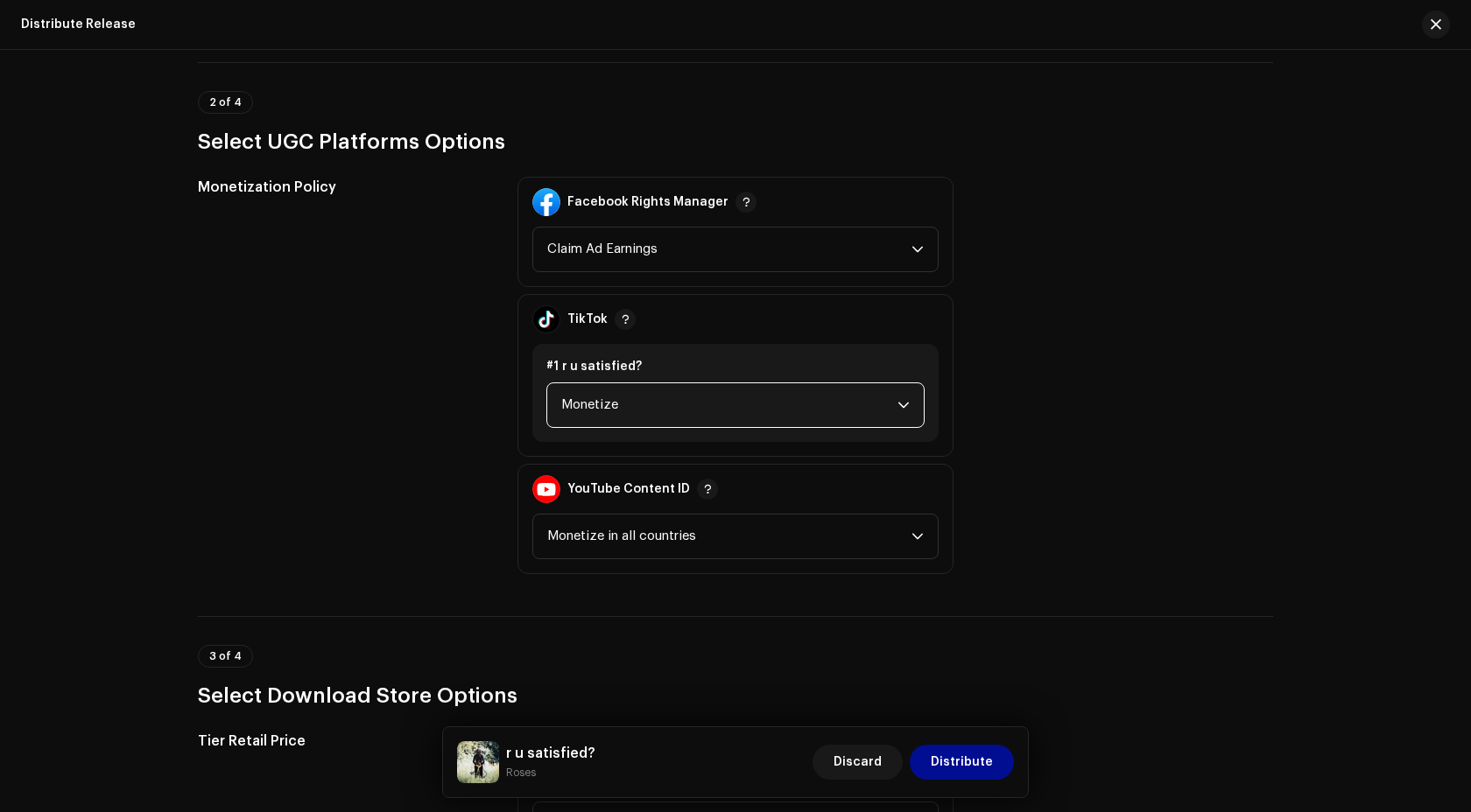
click at [444, 417] on div "Monetization Policy" at bounding box center [344, 376] width 292 height 397
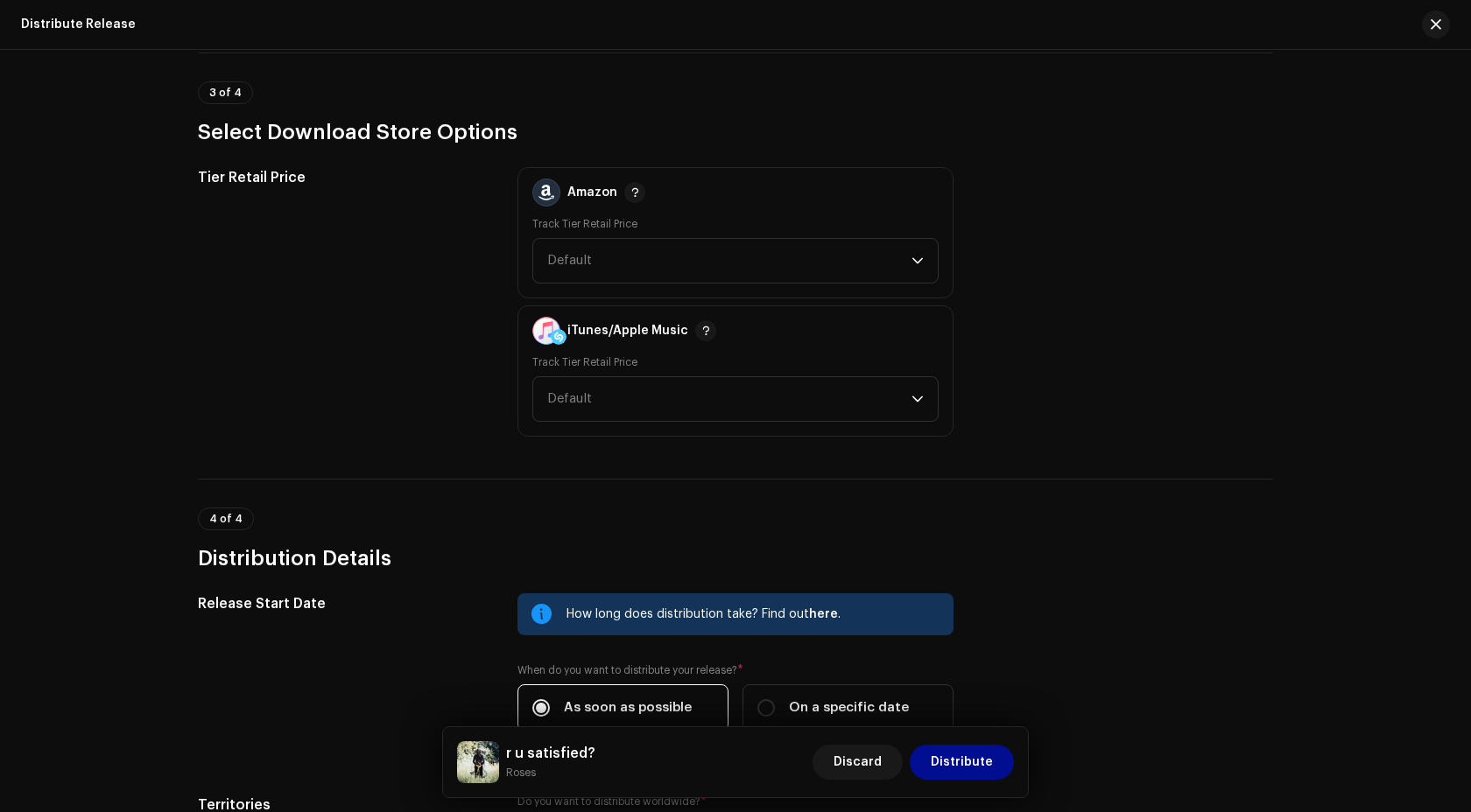
scroll to position [2486, 0]
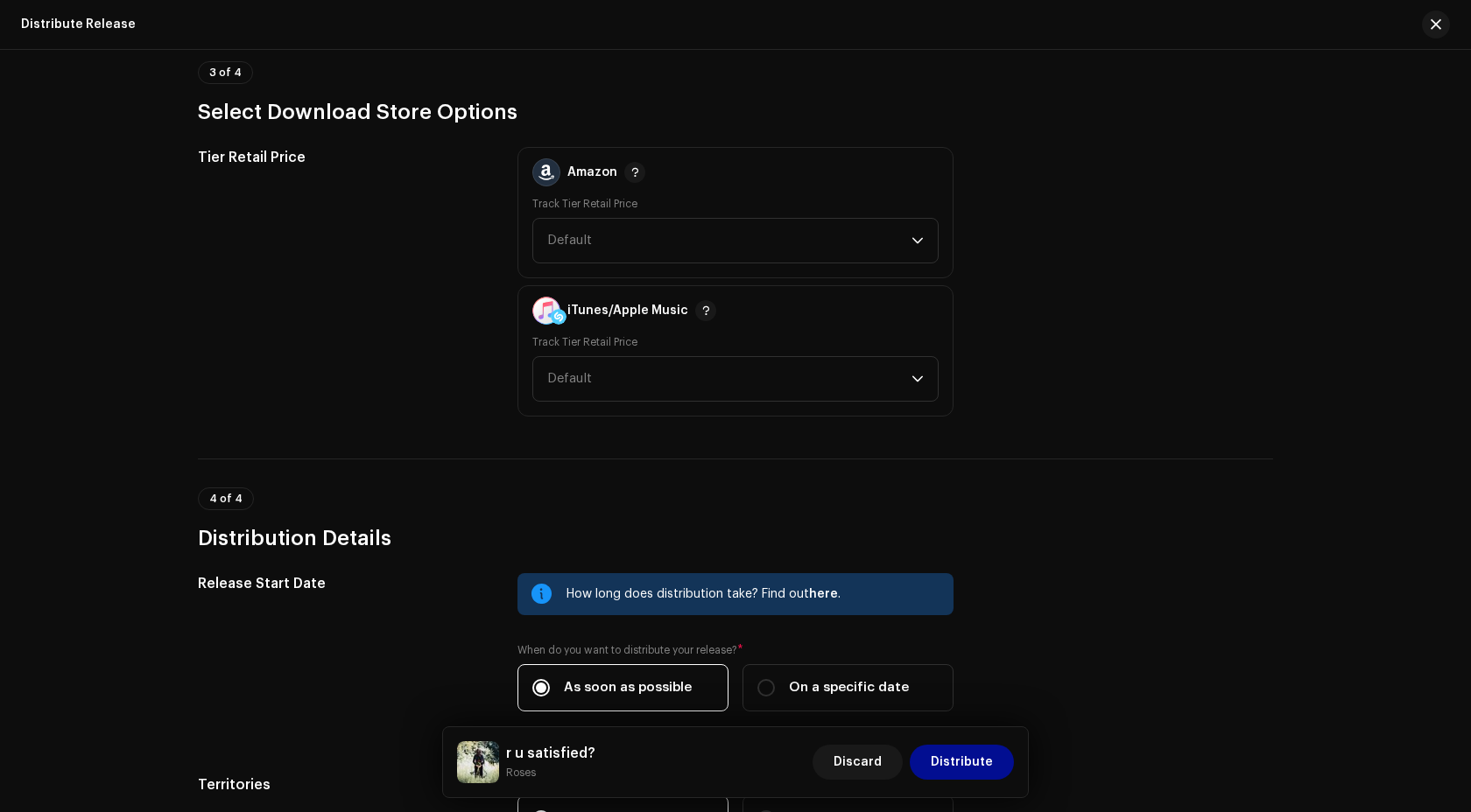
click at [585, 280] on div "Amazon Track Tier Retail Price Default iTunes/Apple Music Track Tier Retail Pri…" at bounding box center [735, 281] width 436 height 269
click at [585, 268] on div "Amazon Track Tier Retail Price Default" at bounding box center [735, 212] width 436 height 131
click at [586, 257] on span "Default" at bounding box center [729, 241] width 364 height 44
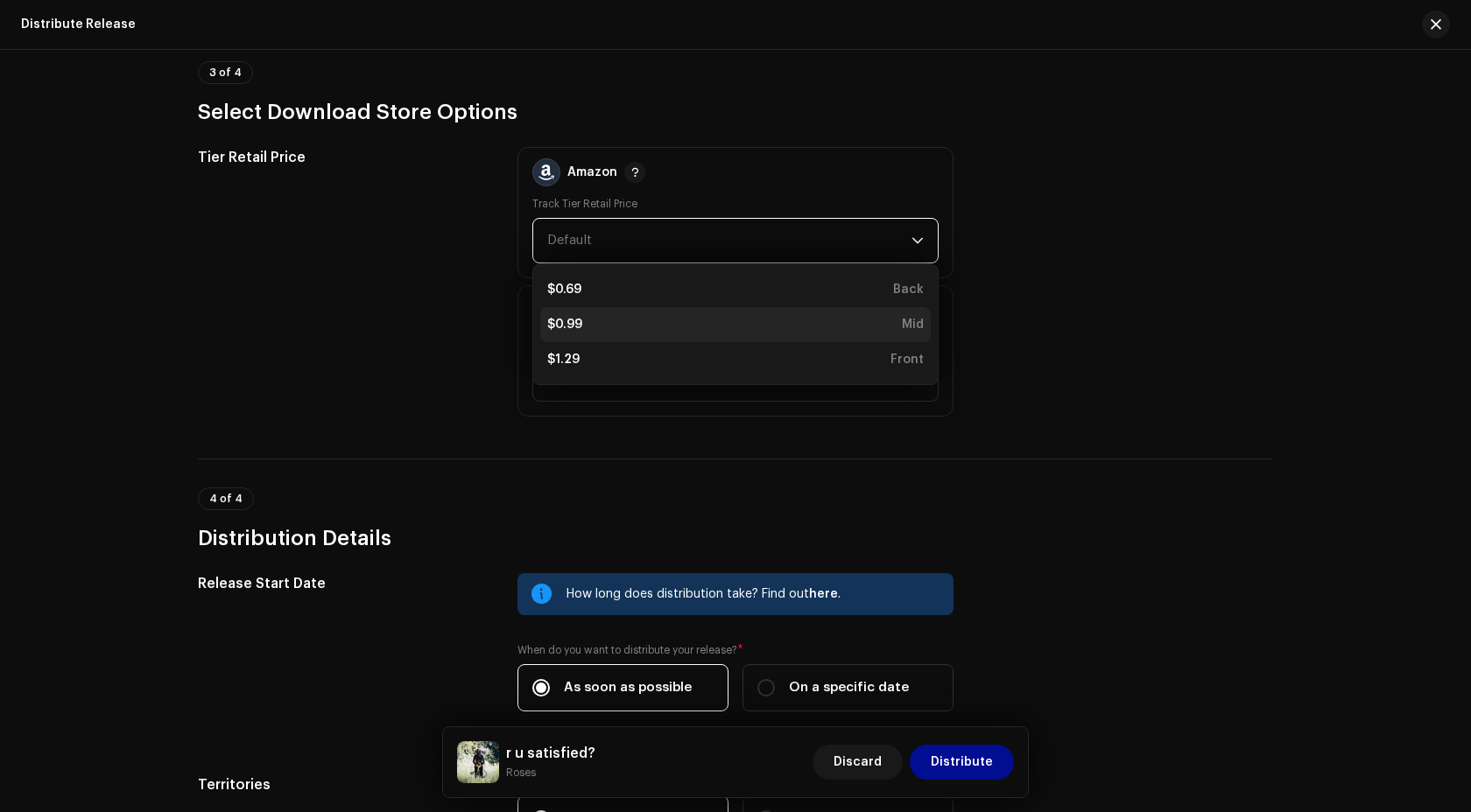
click at [599, 318] on div "$0.99 Mid" at bounding box center [736, 325] width 377 height 18
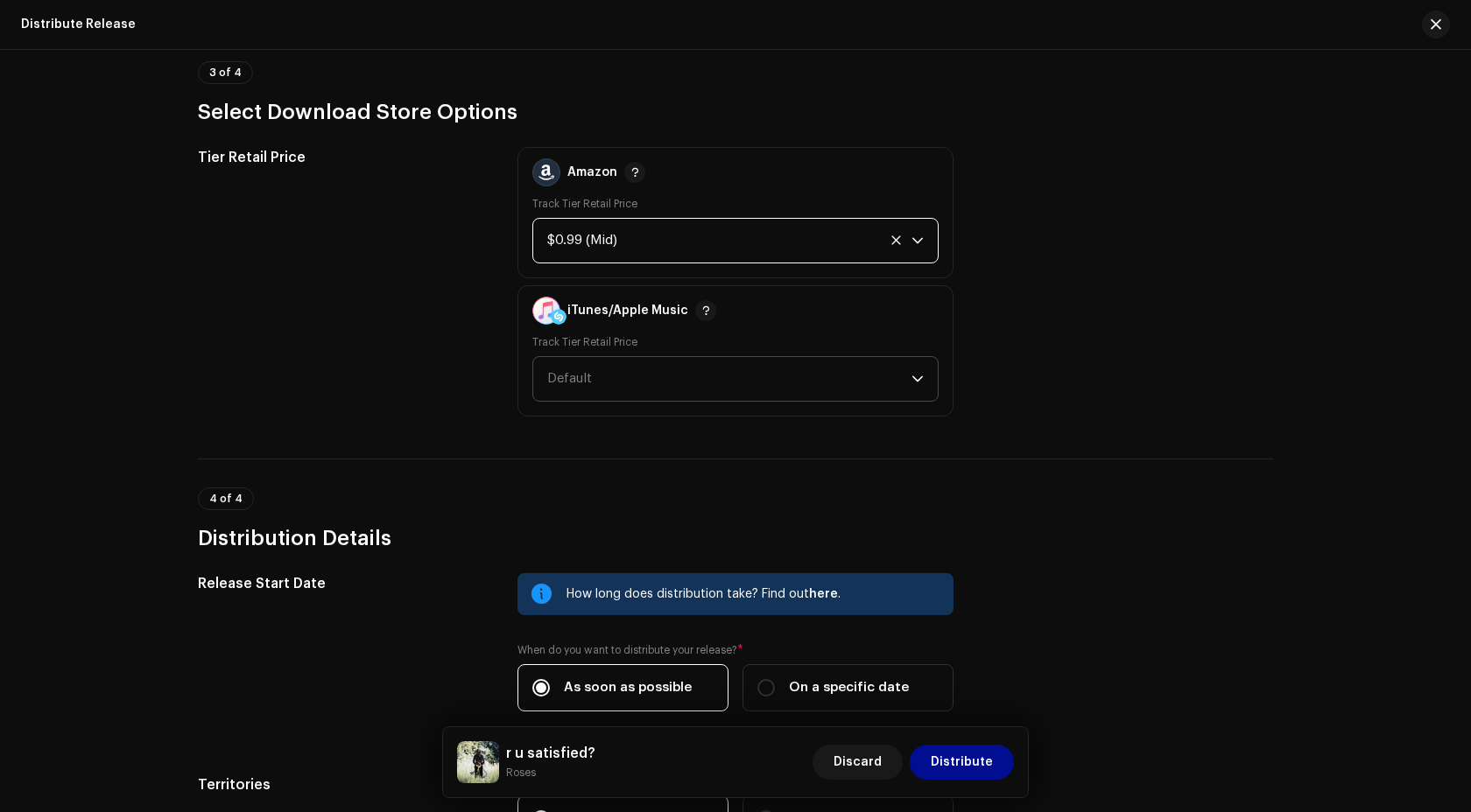
click at [595, 367] on span "Default" at bounding box center [729, 378] width 364 height 44
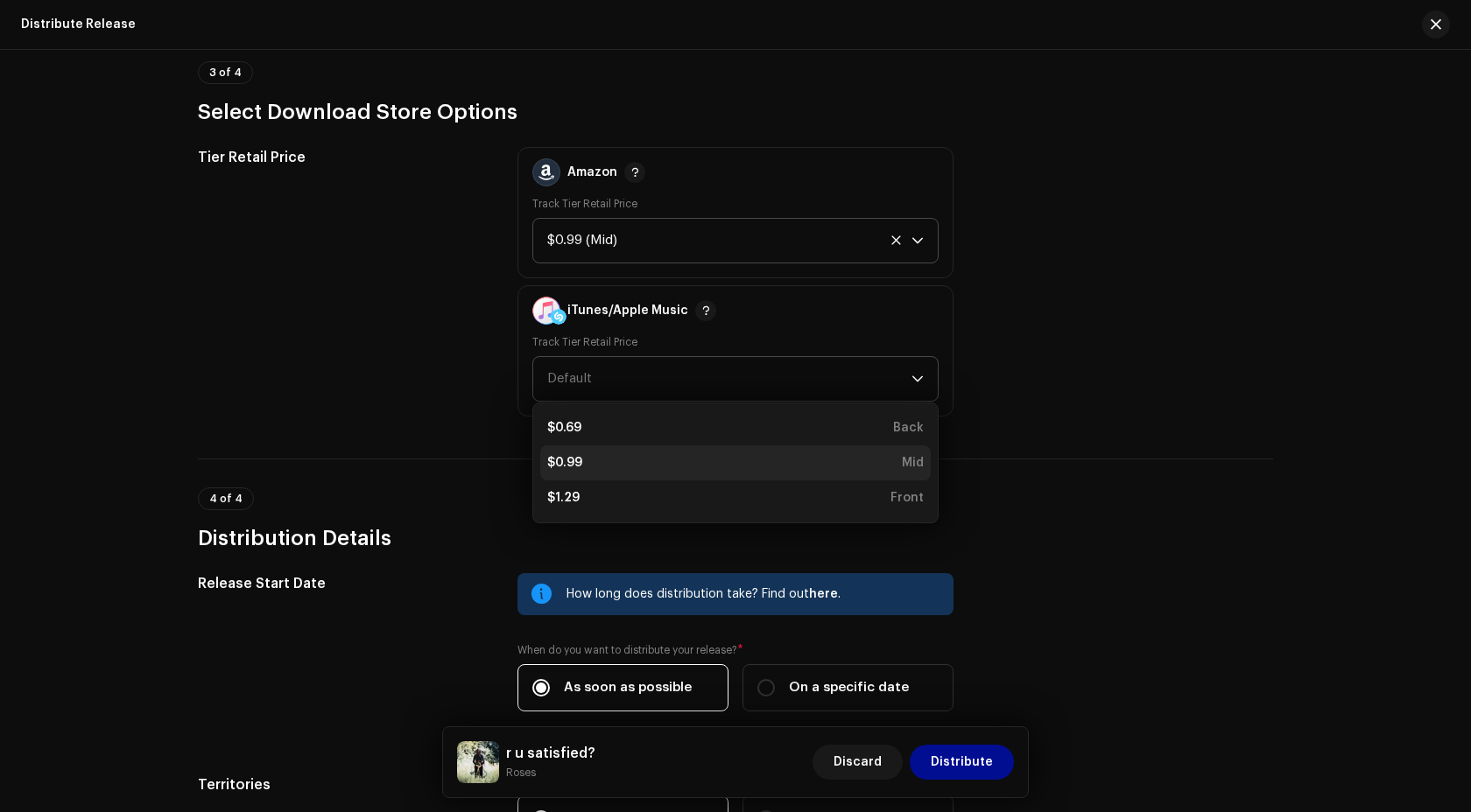
click at [591, 462] on div "$0.99 Mid" at bounding box center [736, 463] width 377 height 18
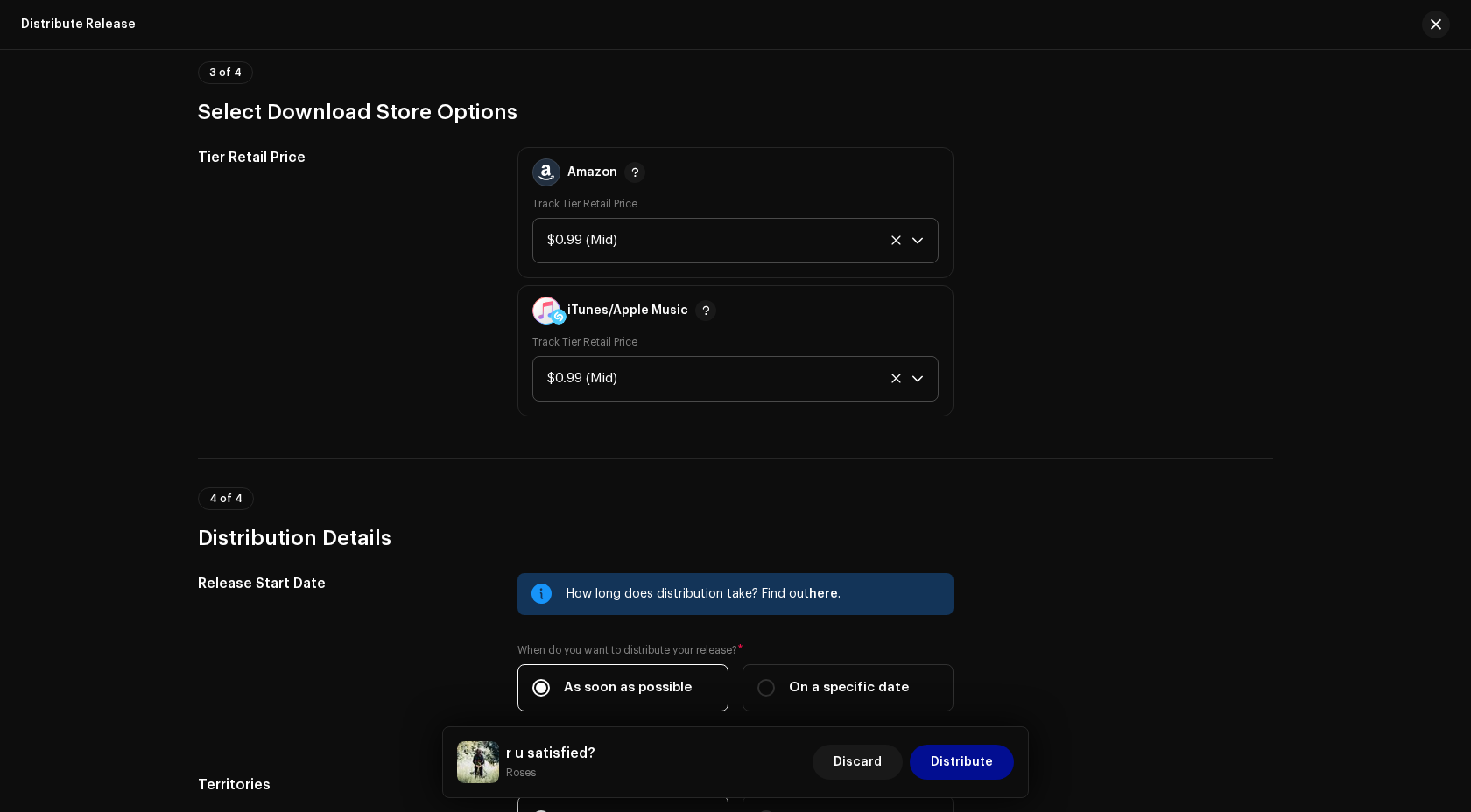
click at [379, 356] on div "Tier Retail Price" at bounding box center [344, 281] width 292 height 269
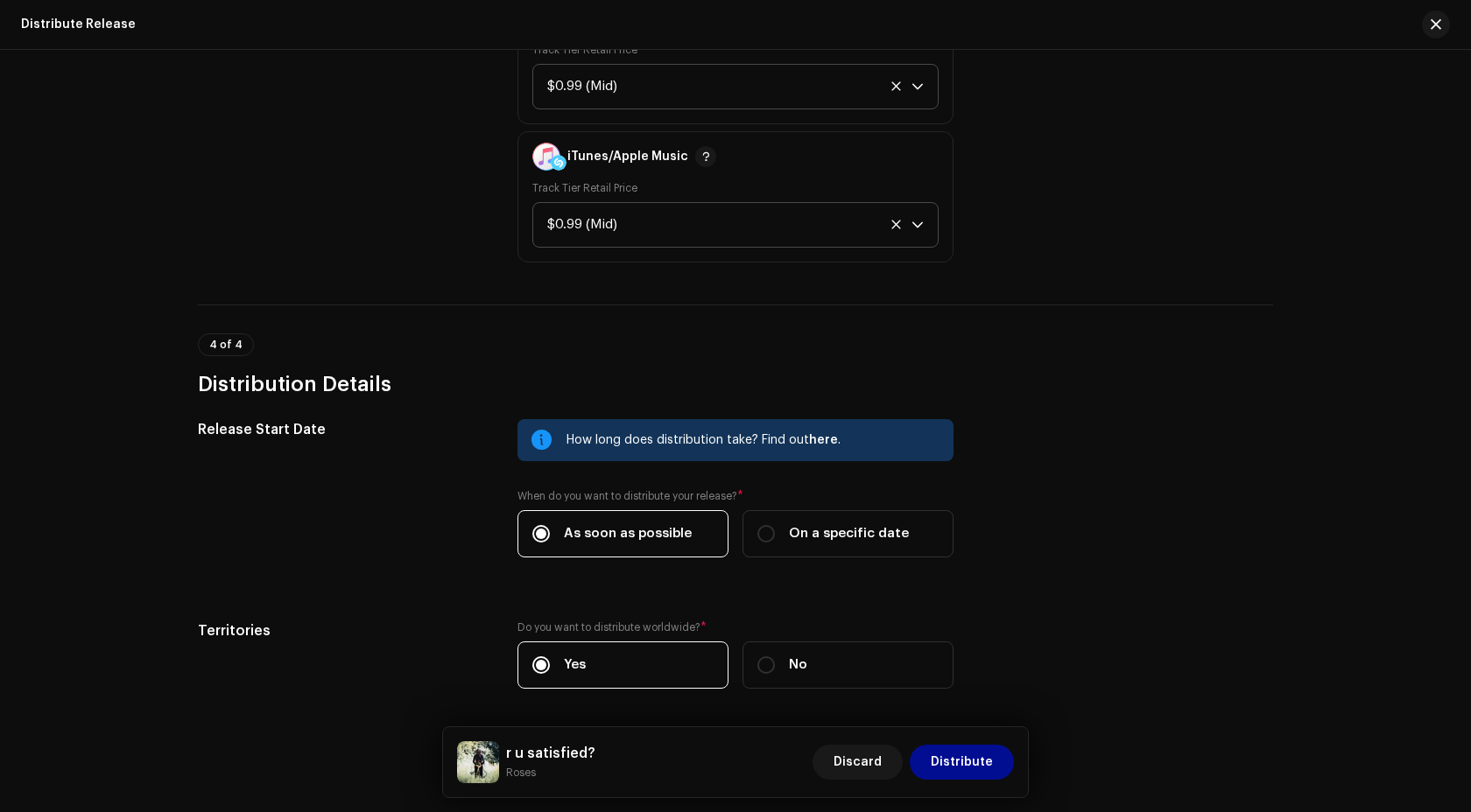
scroll to position [2707, 0]
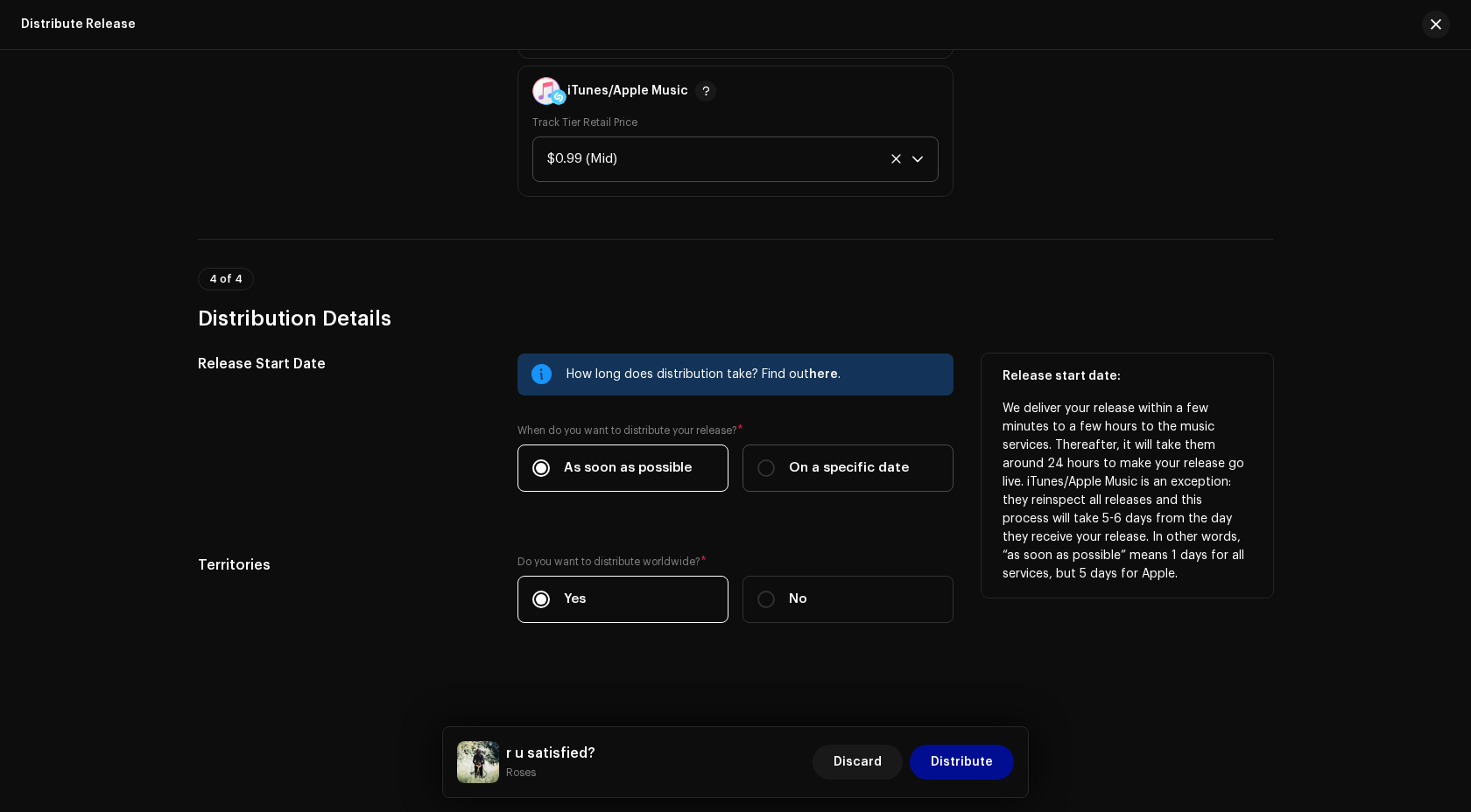
click at [757, 478] on label "On a specific date" at bounding box center [848, 468] width 211 height 47
click at [758, 477] on input "On a specific date" at bounding box center [767, 469] width 18 height 18
radio input "true"
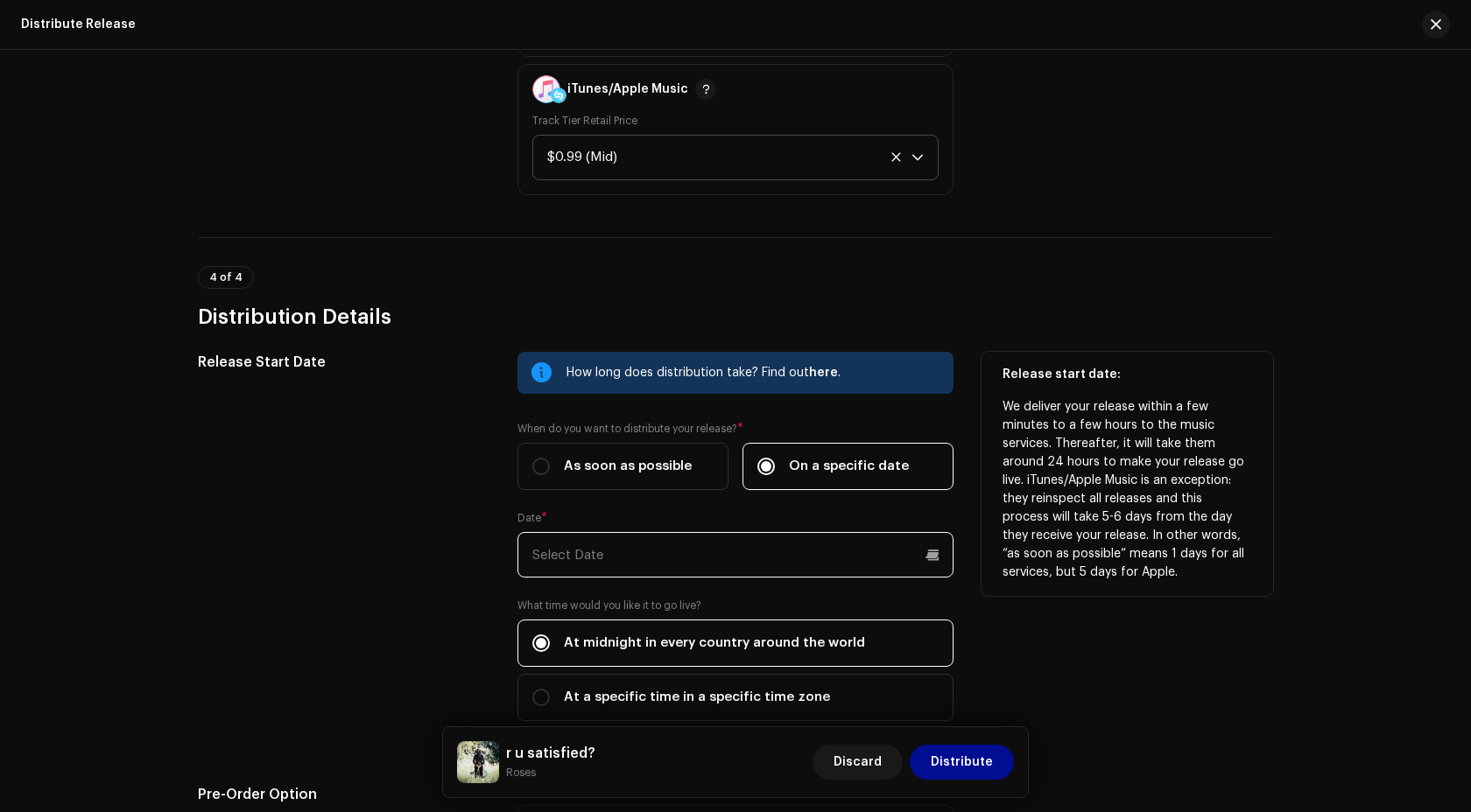
click at [680, 564] on input "text" at bounding box center [735, 554] width 436 height 46
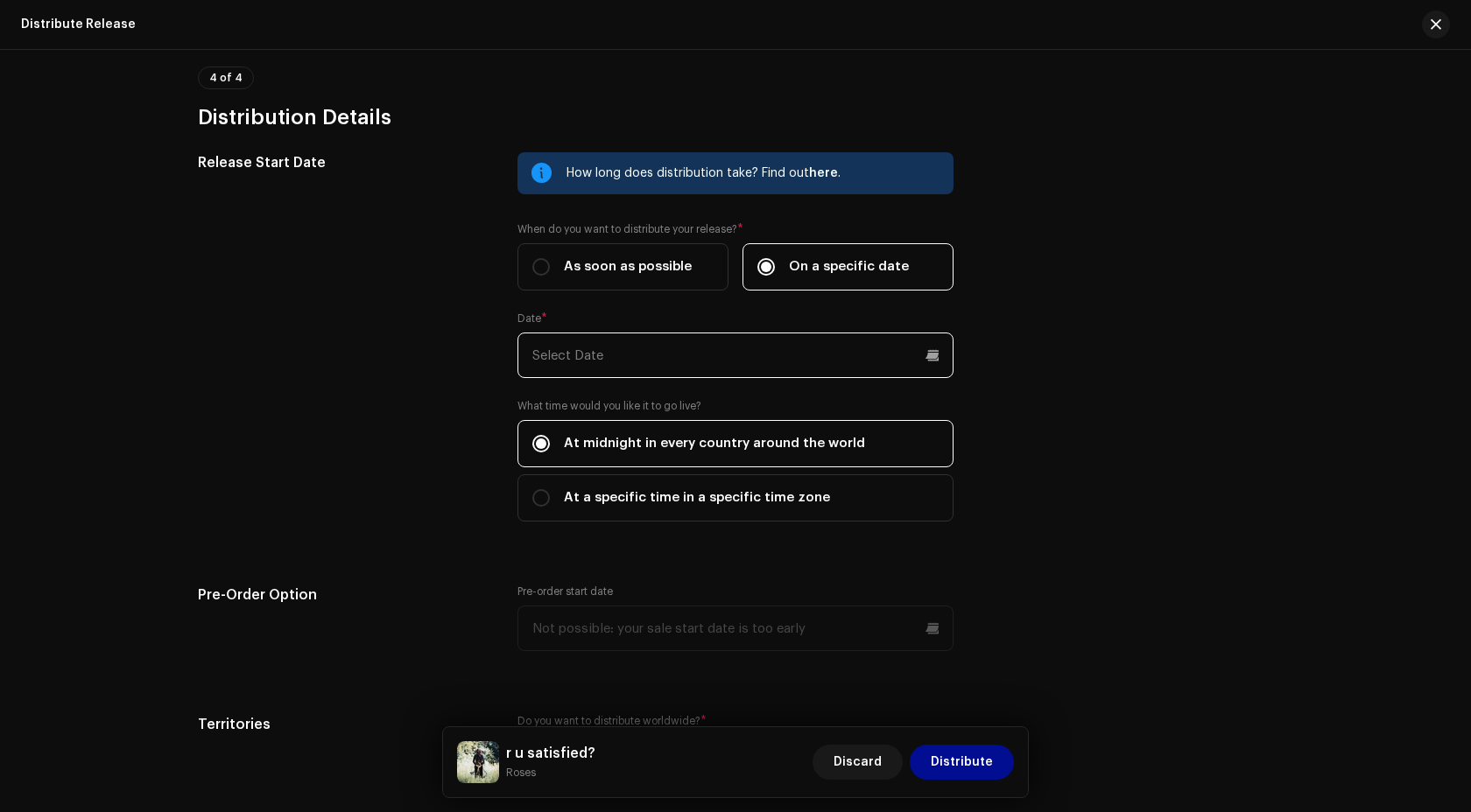
scroll to position [2932, 0]
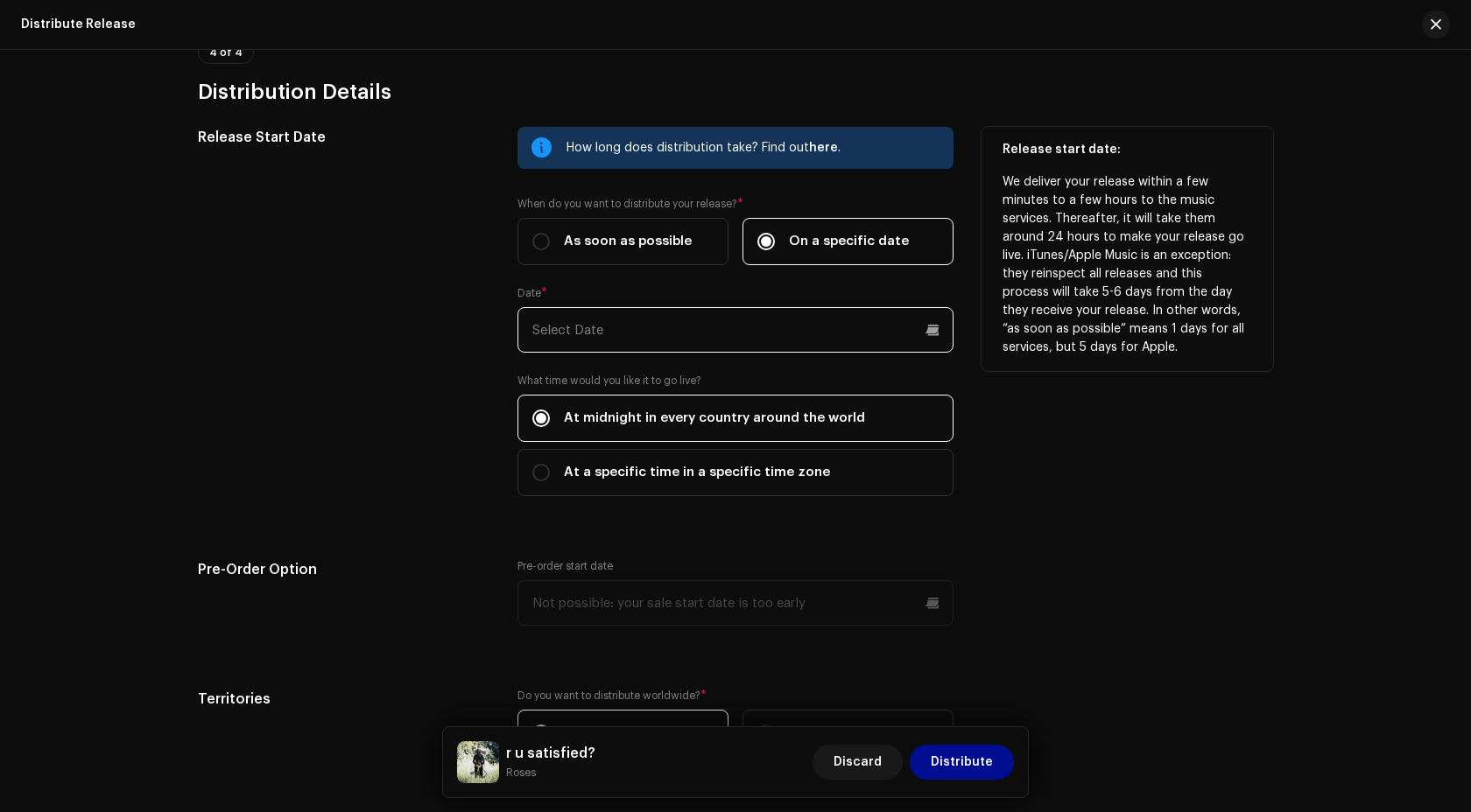
click at [675, 337] on input "text" at bounding box center [735, 330] width 436 height 46
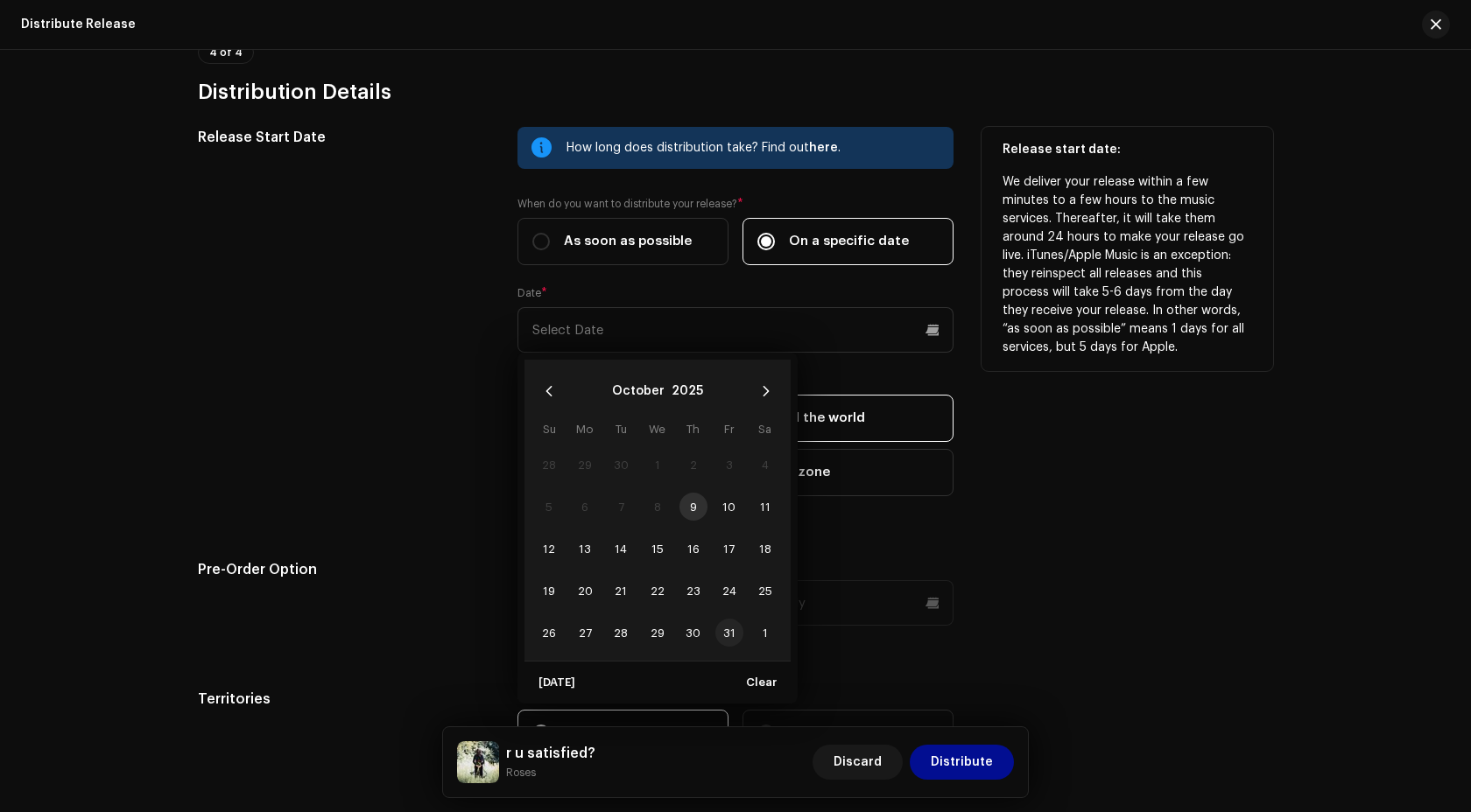
click at [726, 637] on span "31" at bounding box center [729, 632] width 28 height 28
type input "[DATE]"
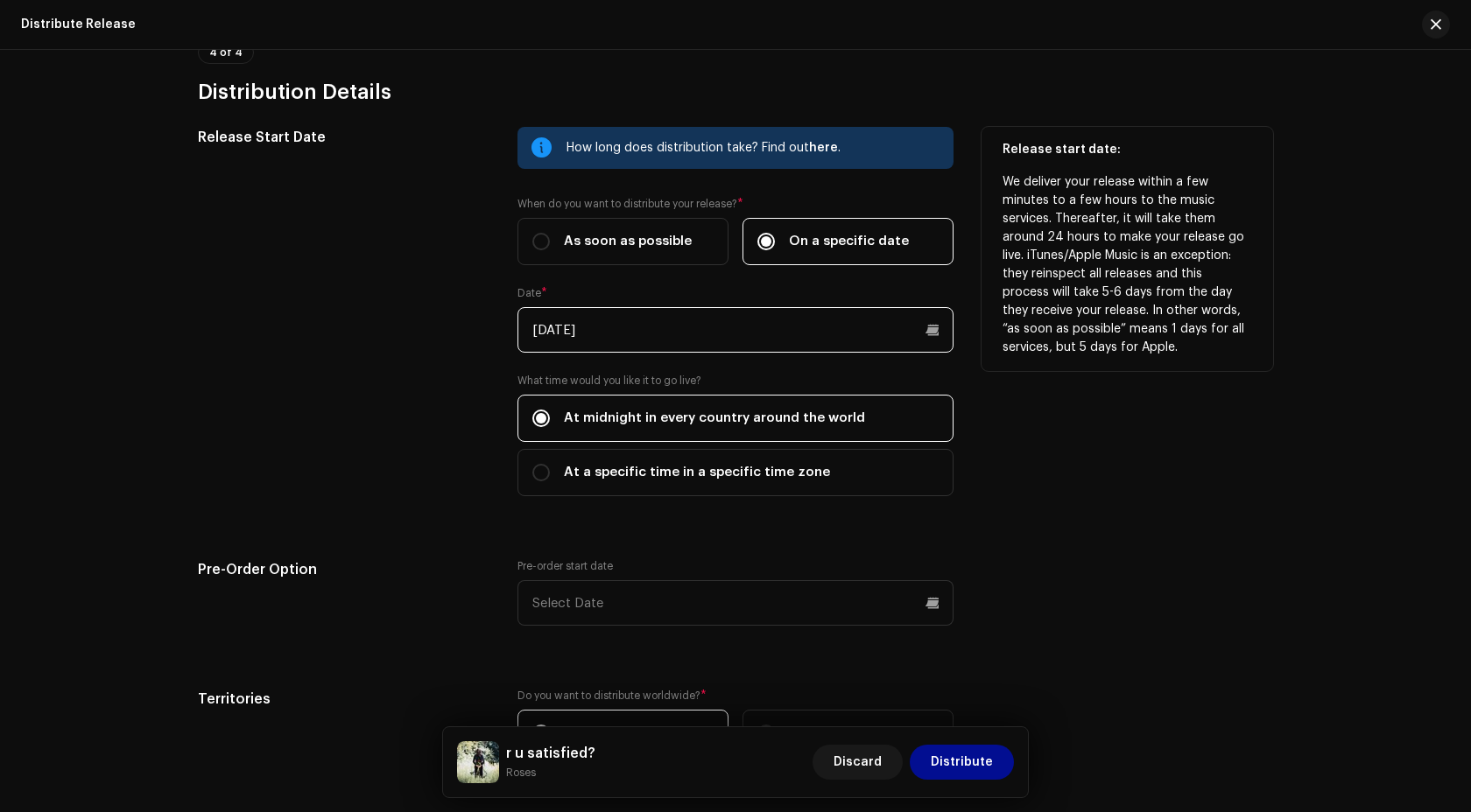
click at [932, 342] on input "[DATE]" at bounding box center [735, 330] width 436 height 46
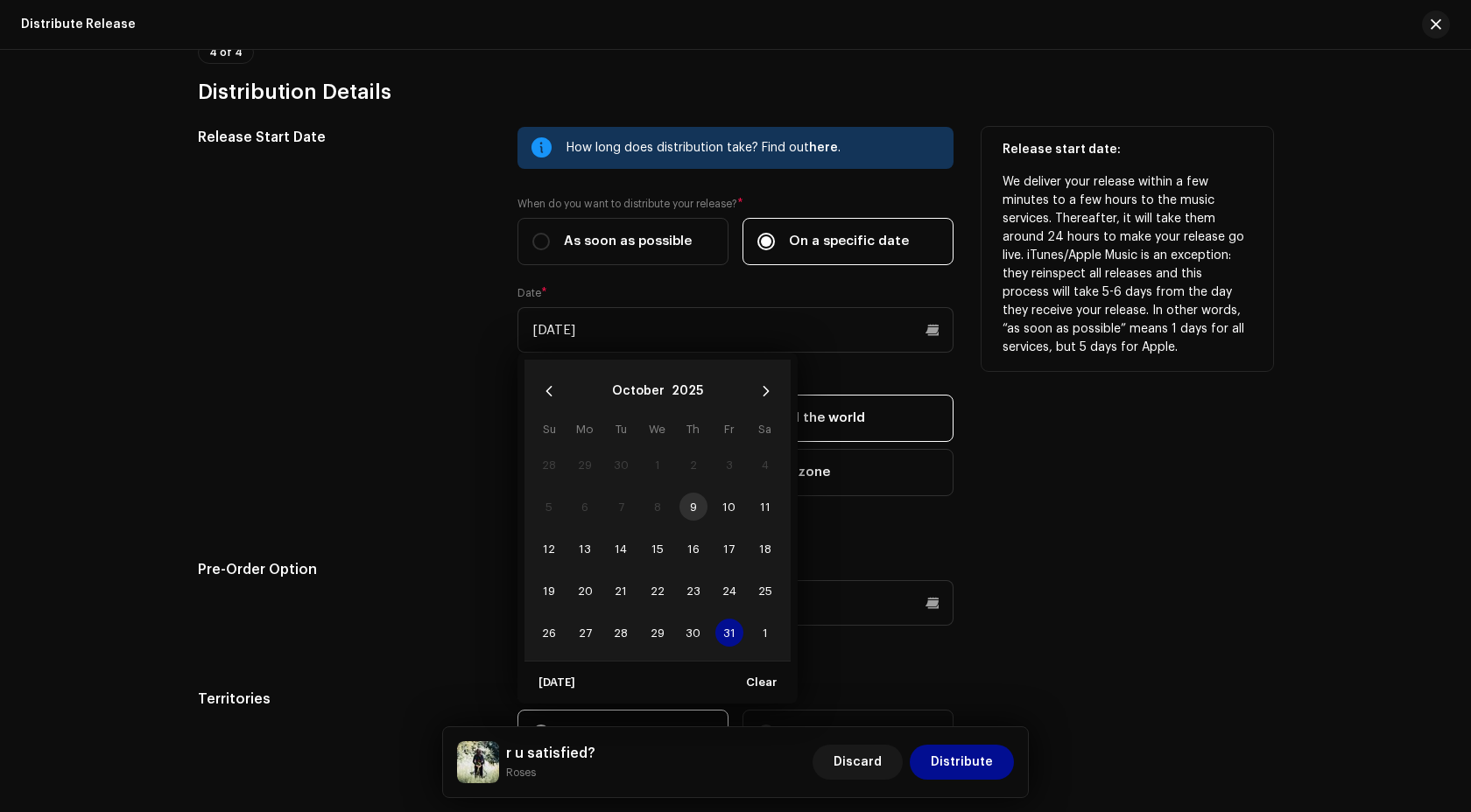
click at [726, 639] on span "31" at bounding box center [729, 632] width 28 height 28
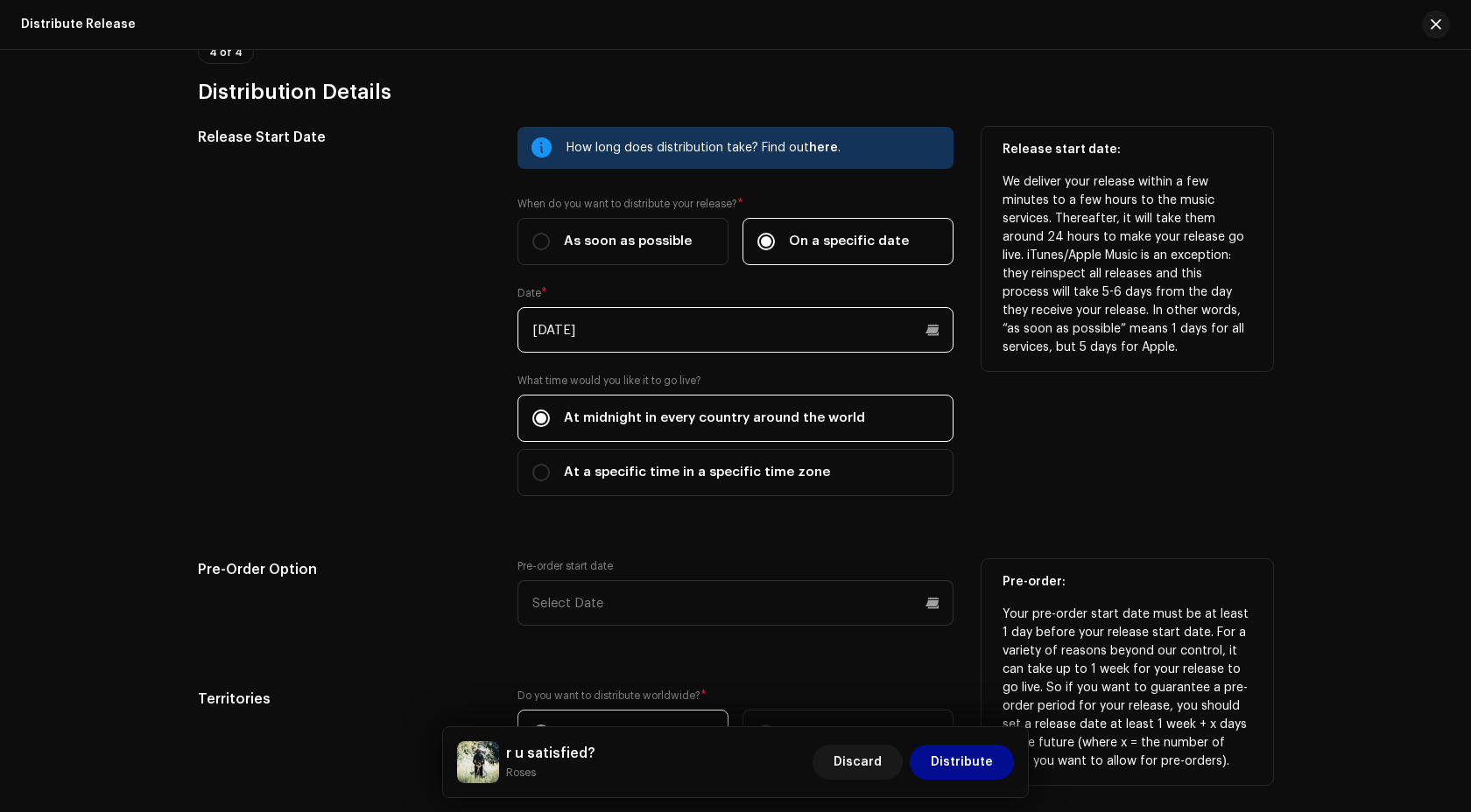
scroll to position [3068, 0]
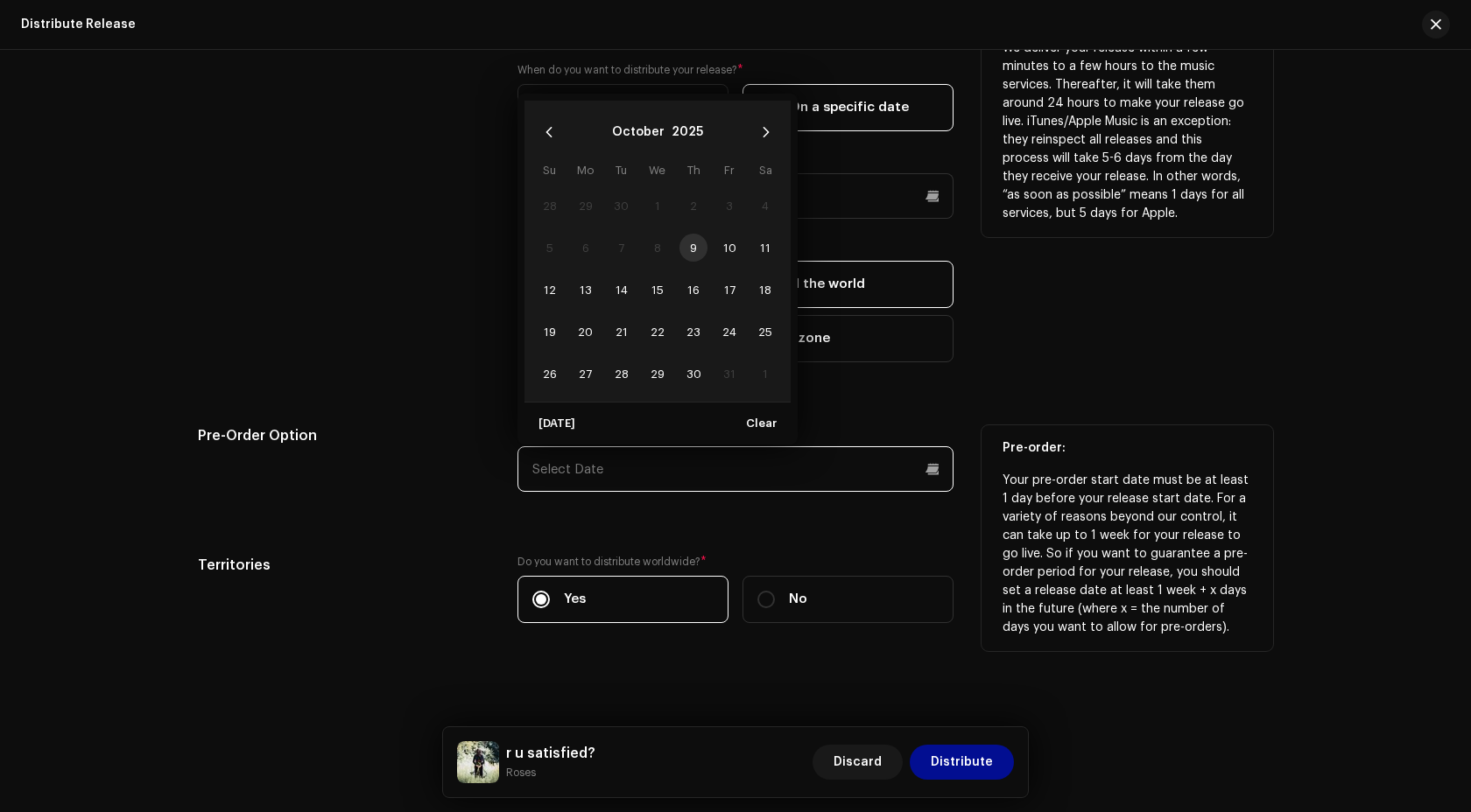
click at [932, 472] on input "text" at bounding box center [735, 469] width 436 height 46
click at [722, 291] on span "17" at bounding box center [729, 289] width 28 height 28
type input "[DATE]"
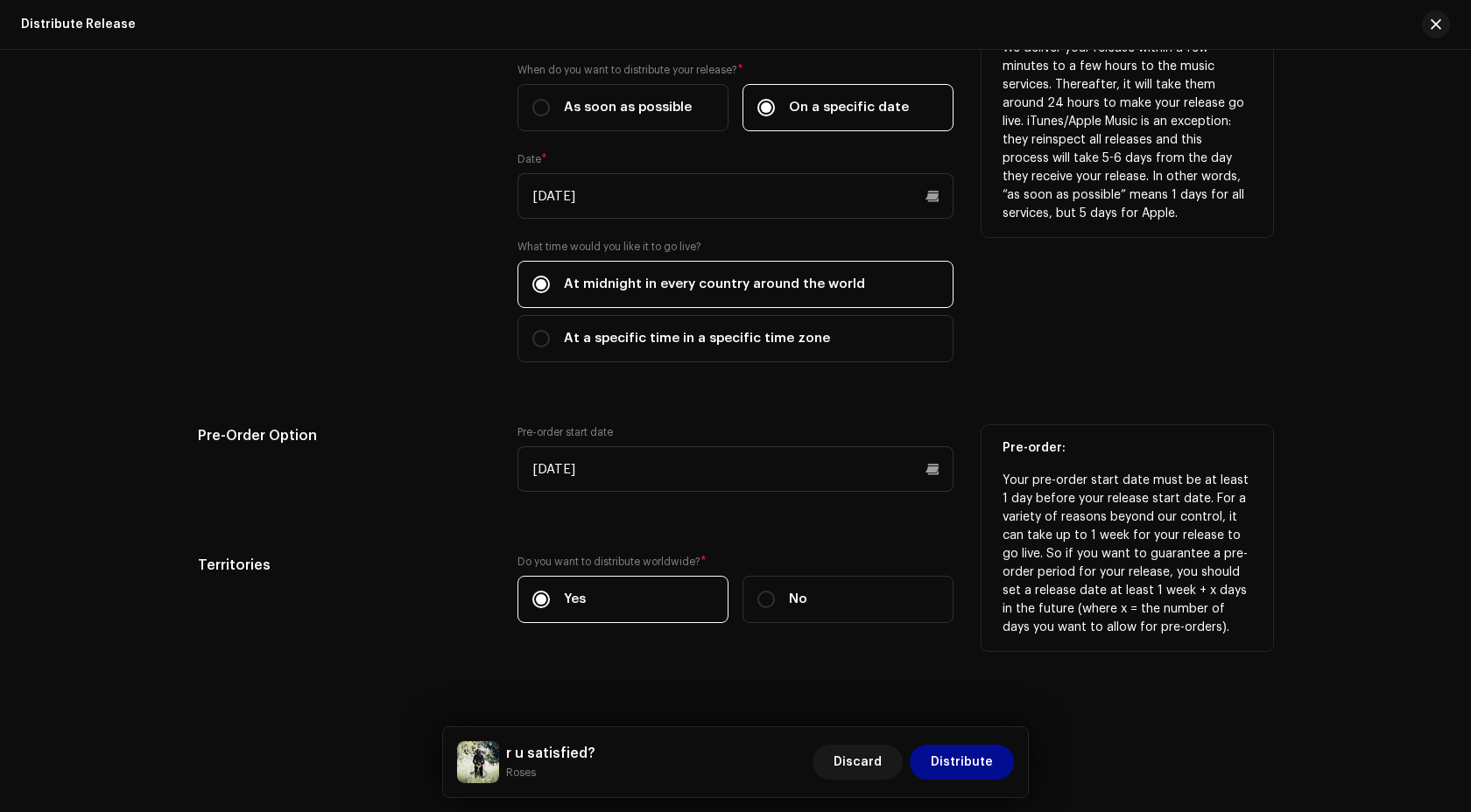
click at [433, 501] on div "Pre-Order Option" at bounding box center [344, 469] width 292 height 88
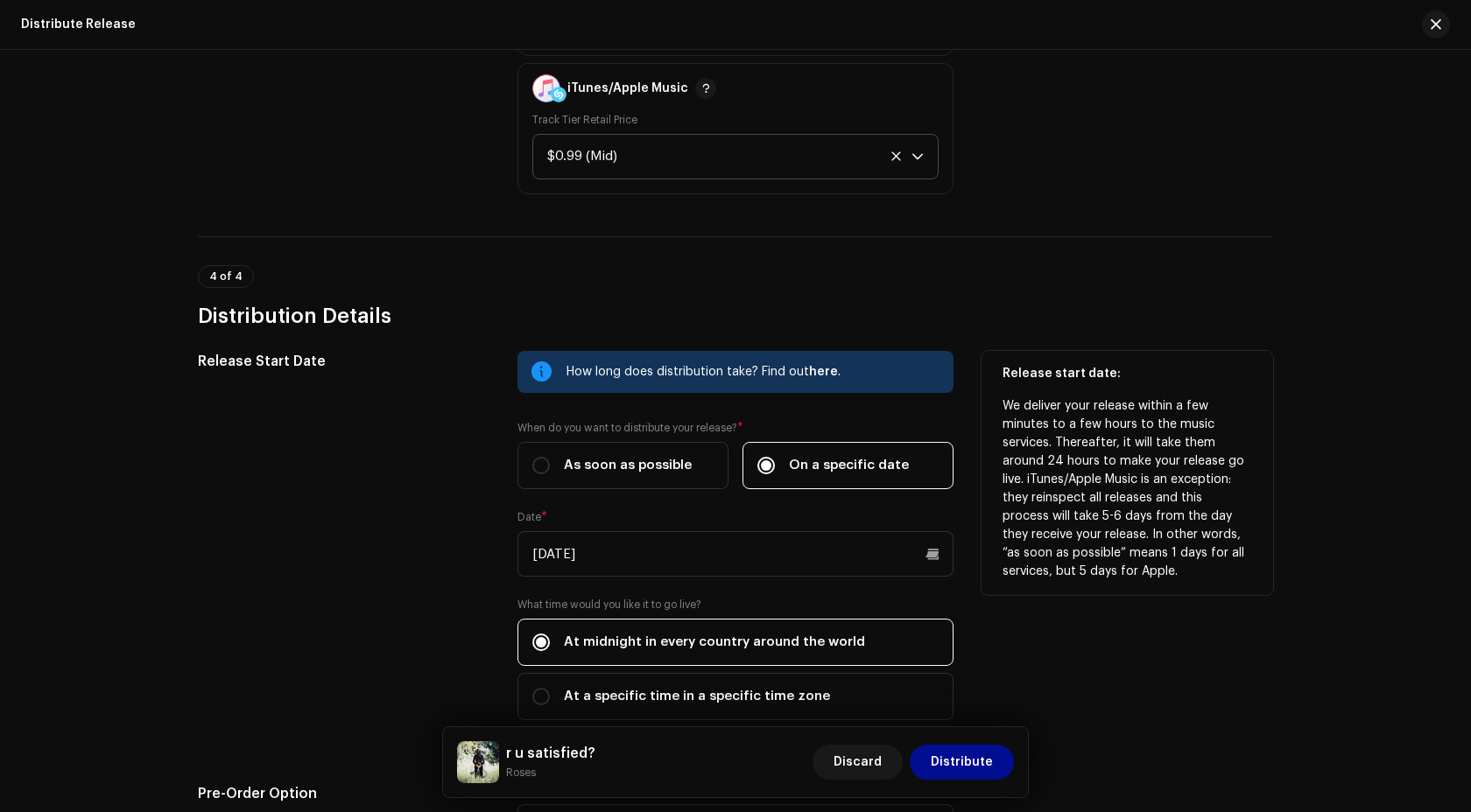
scroll to position [2727, 0]
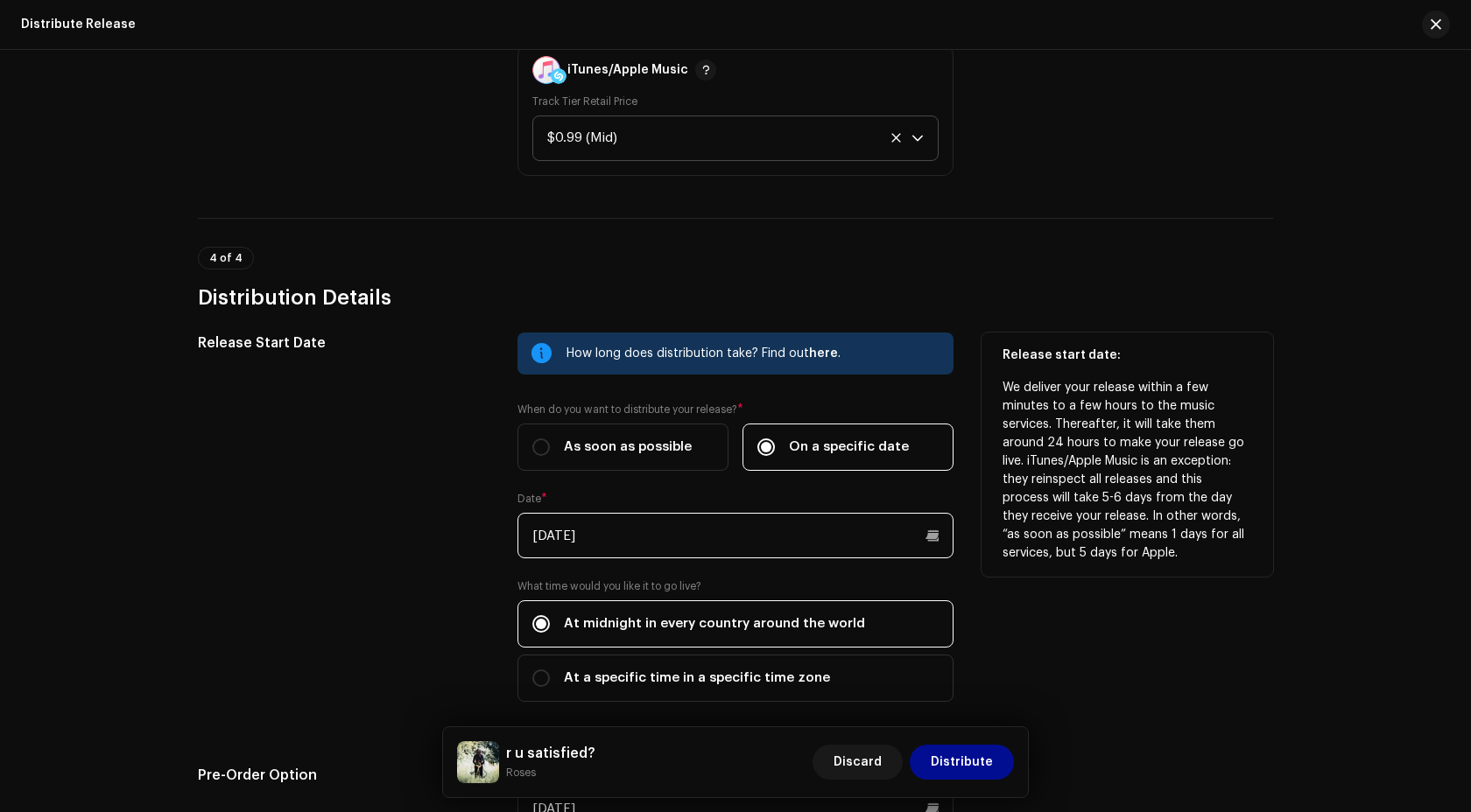
click at [923, 548] on input "[DATE]" at bounding box center [735, 536] width 436 height 46
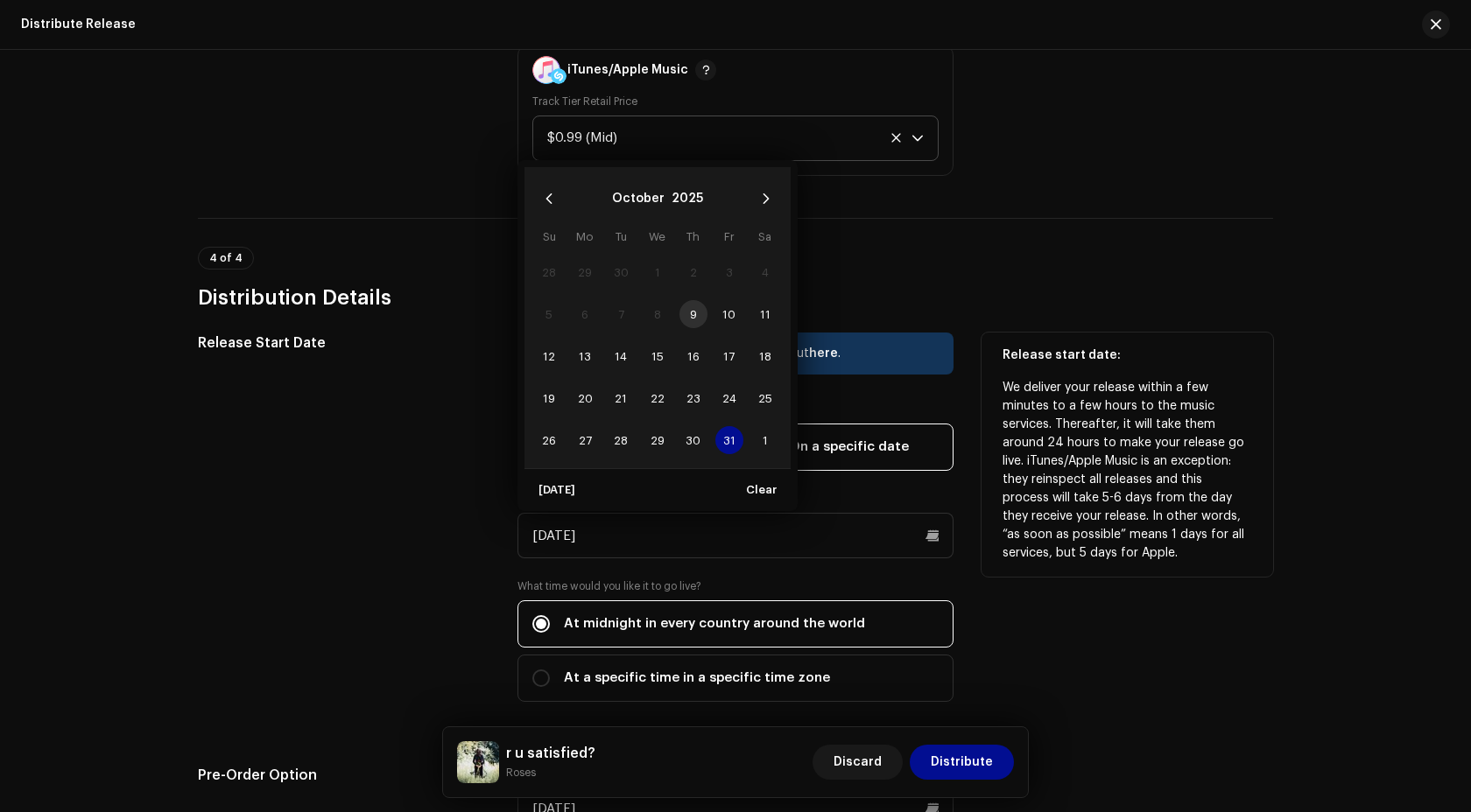
click at [730, 447] on span "31" at bounding box center [729, 440] width 28 height 28
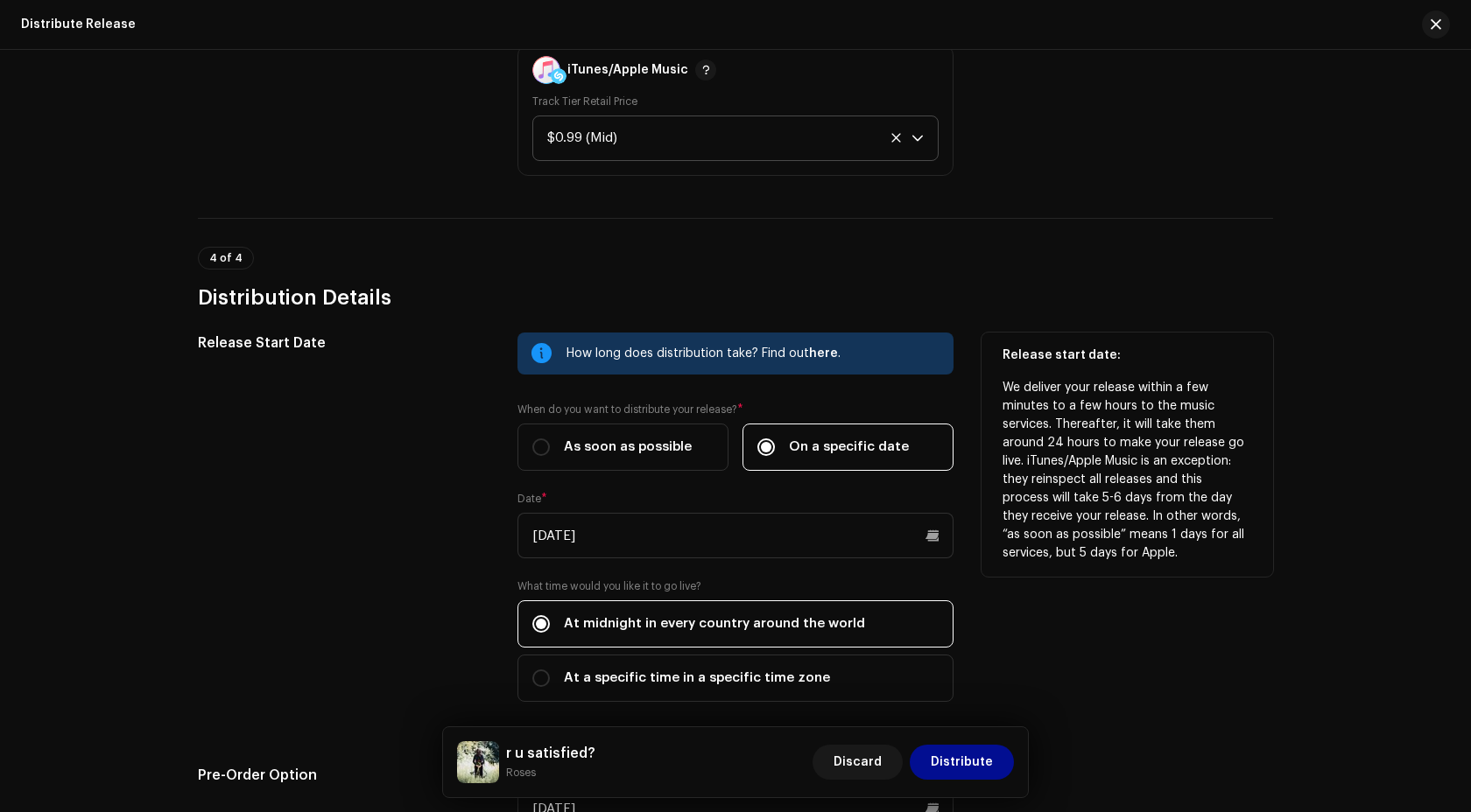
click at [1045, 644] on div "Release start date: We deliver your release within a few minutes to a few hours…" at bounding box center [1127, 528] width 292 height 391
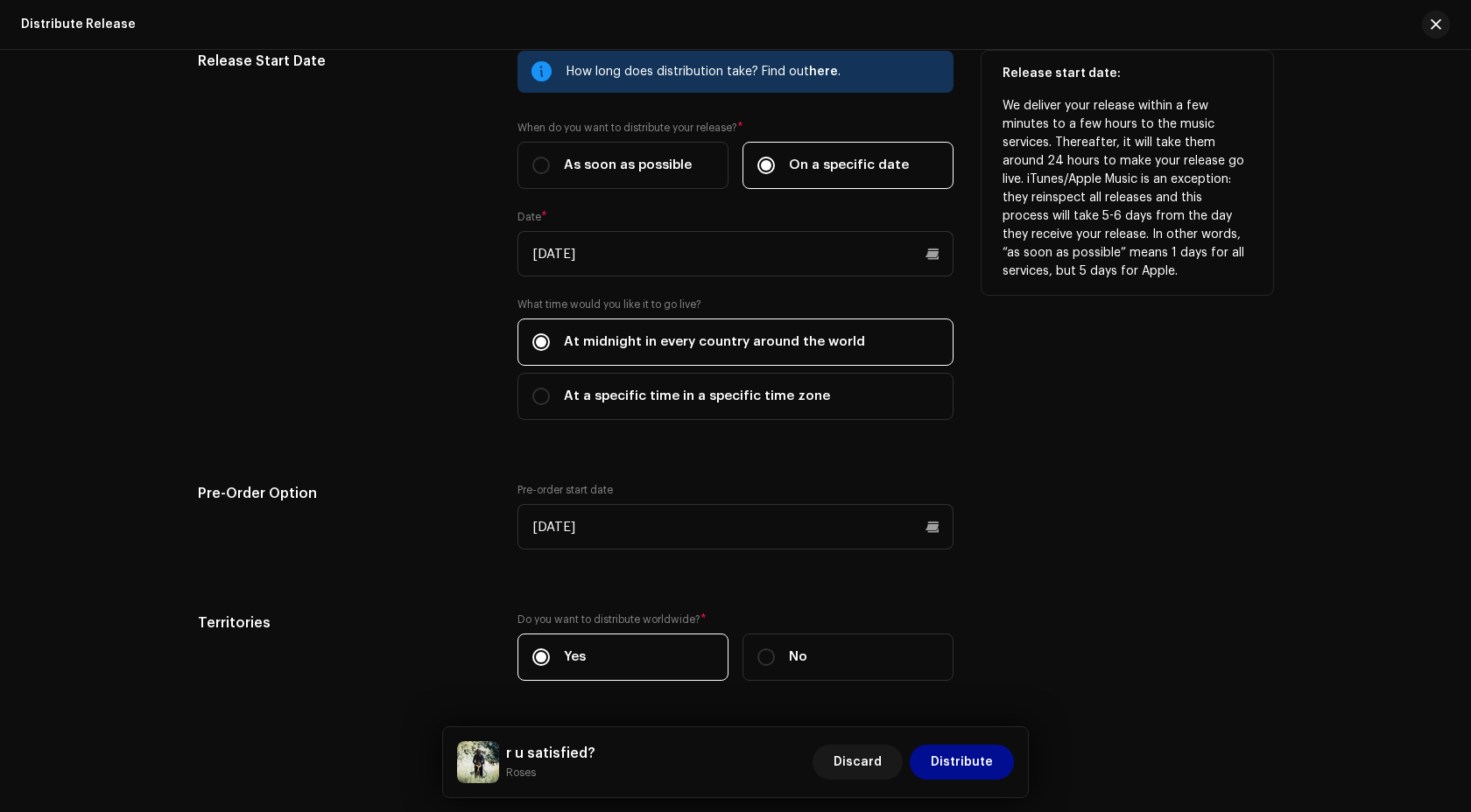
scroll to position [3068, 0]
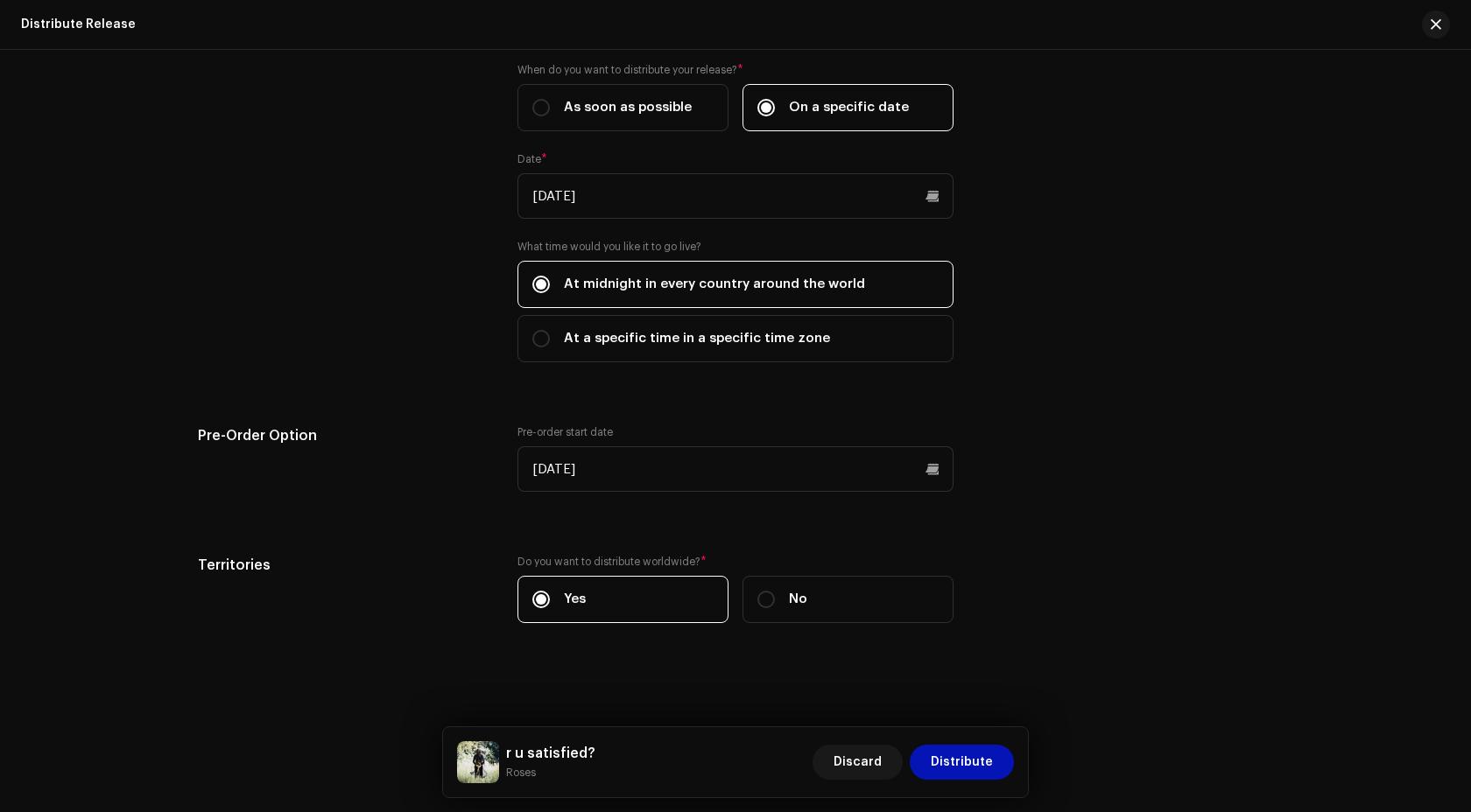
click at [982, 774] on span "Distribute" at bounding box center [961, 762] width 62 height 35
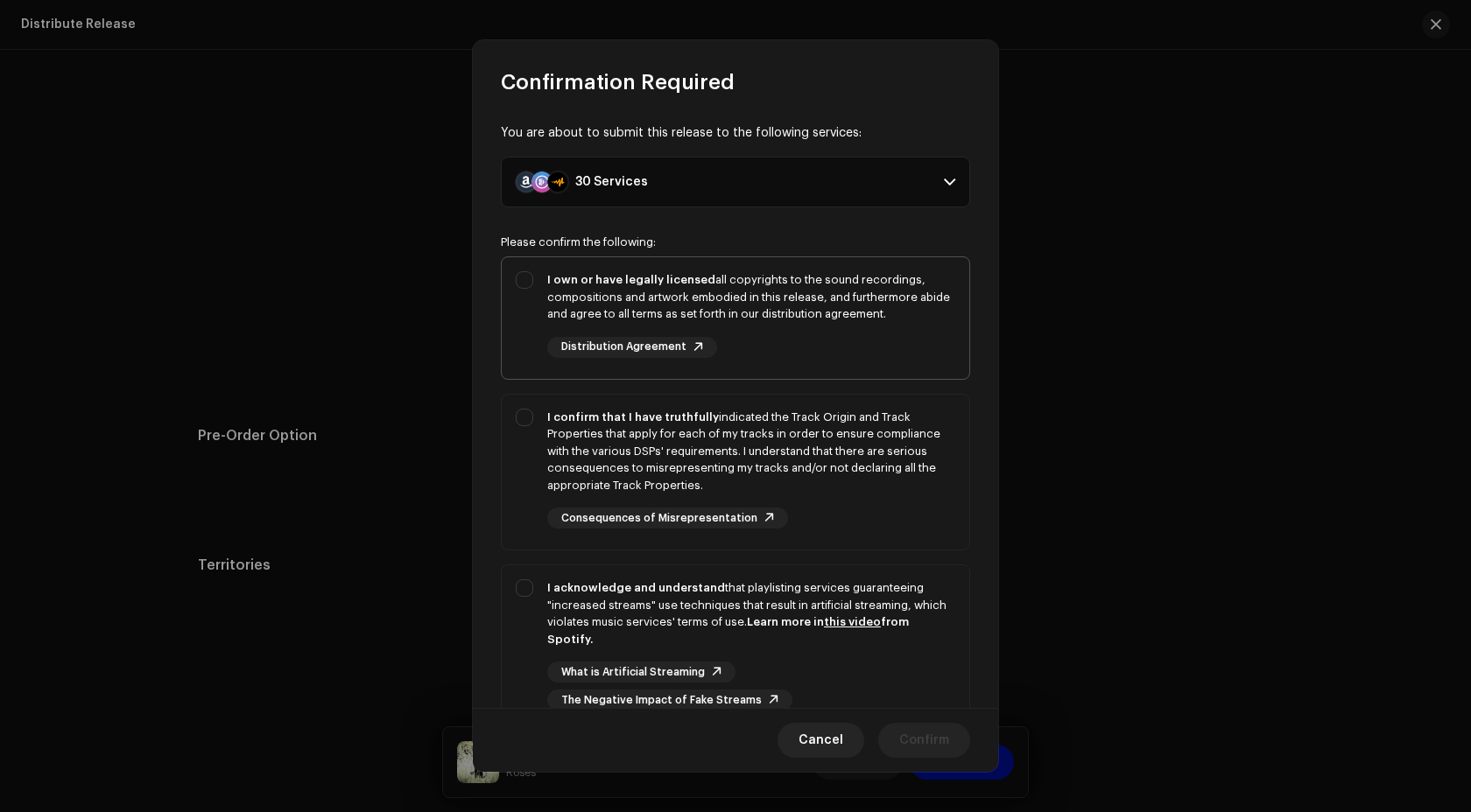
click at [751, 344] on div "I own or have legally licensed all copyrights to the sound recordings, composit…" at bounding box center [752, 314] width 408 height 87
checkbox input "true"
click at [751, 406] on div "I confirm that I have truthfully indicated the Track Origin and Track Propertie…" at bounding box center [736, 469] width 468 height 148
checkbox input "true"
click at [755, 582] on div "I acknowledge and understand that playlisting services guaranteeing "increased …" at bounding box center [752, 613] width 408 height 68
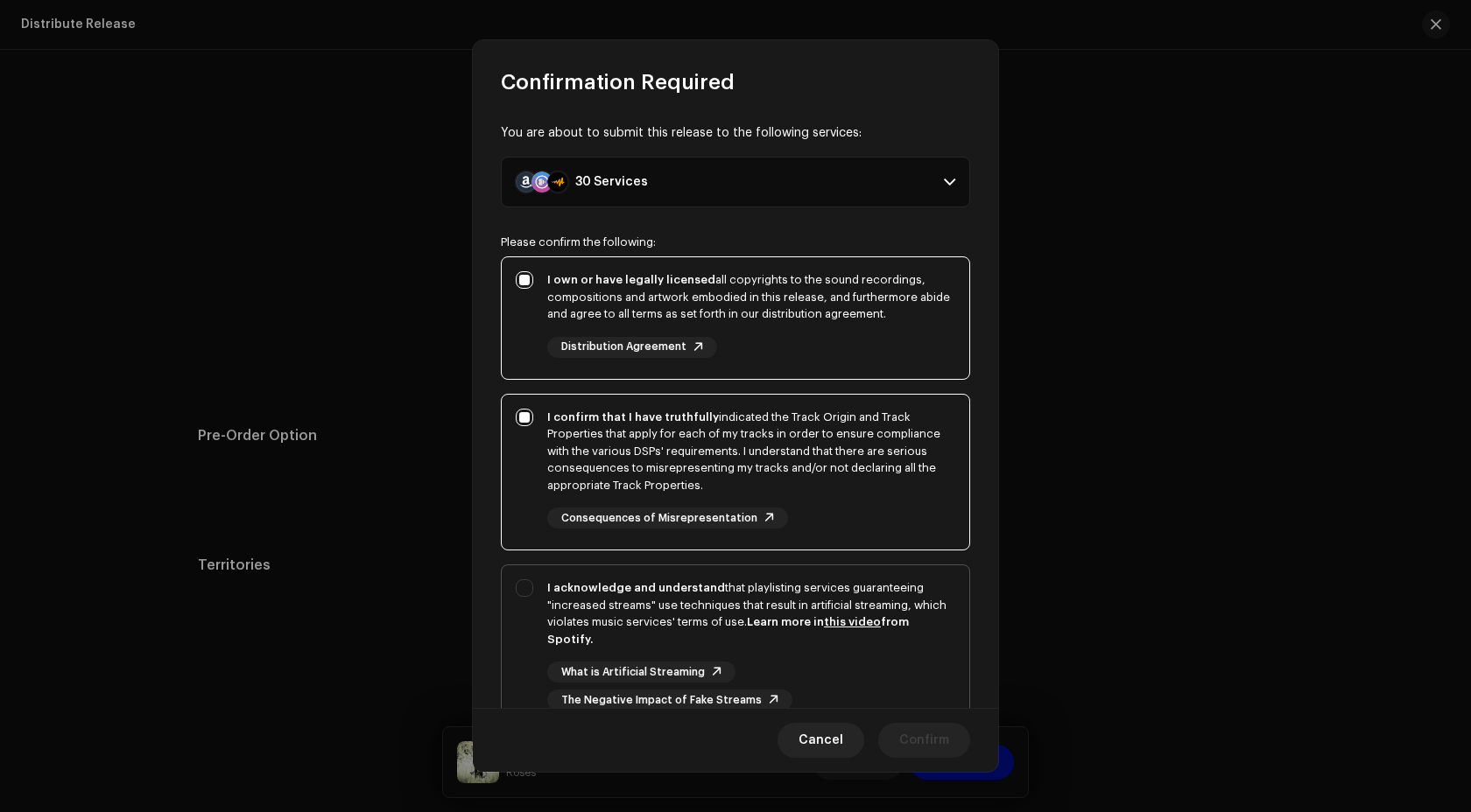
checkbox input "true"
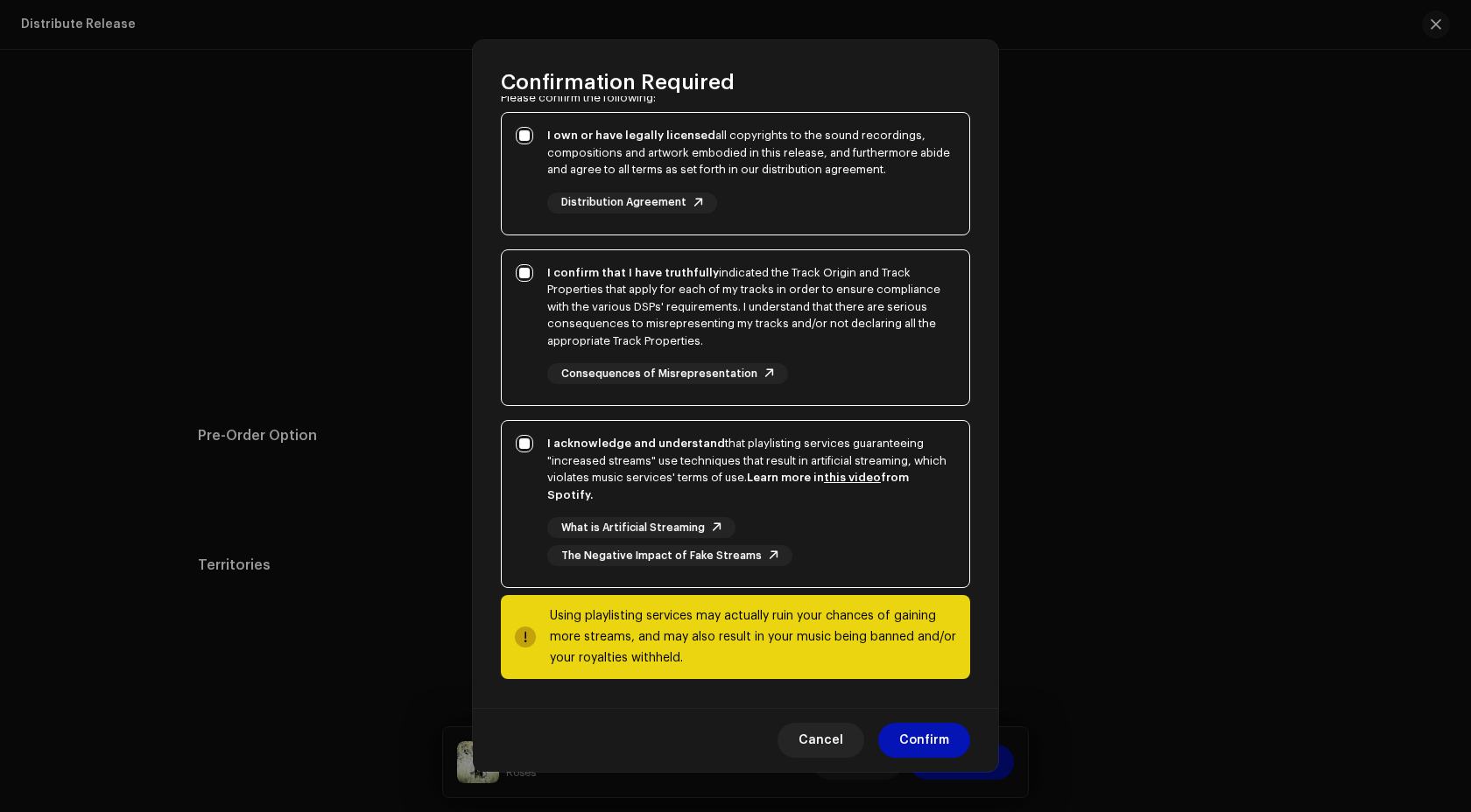
click at [906, 733] on span "Confirm" at bounding box center [924, 740] width 50 height 35
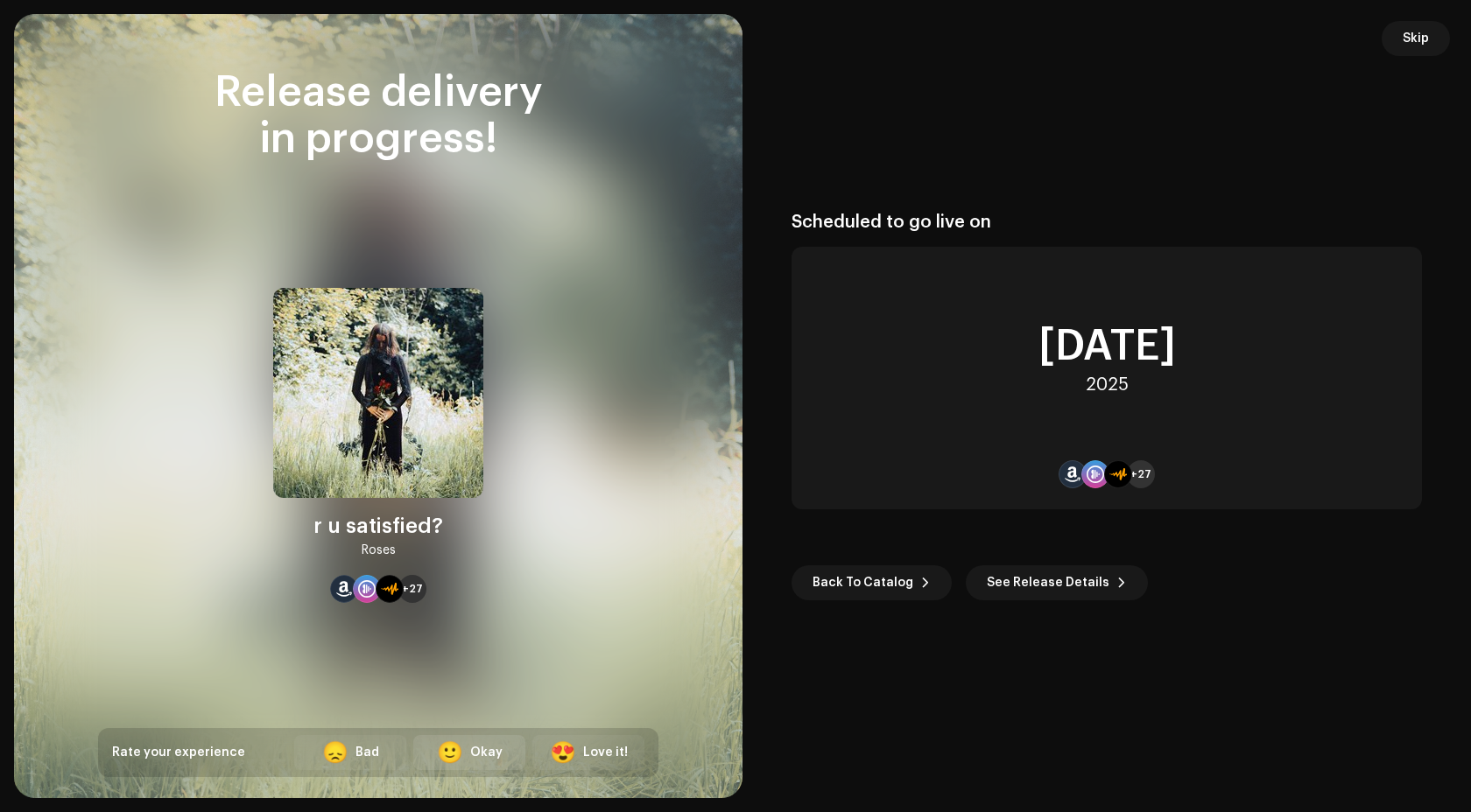
click at [505, 760] on div "🙂 Okay" at bounding box center [469, 752] width 112 height 35
click at [1428, 36] on span "Skip" at bounding box center [1416, 38] width 26 height 35
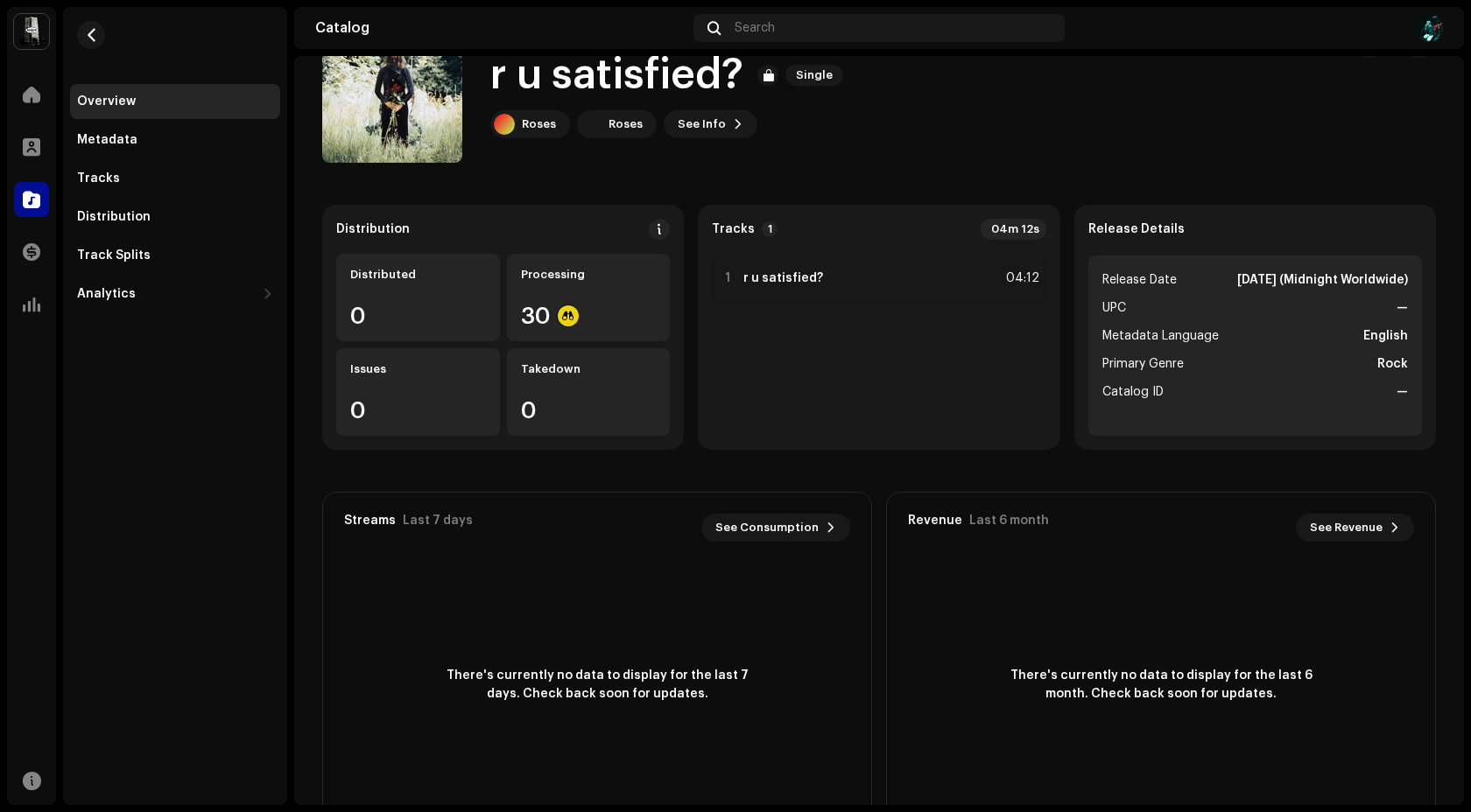
scroll to position [63, 0]
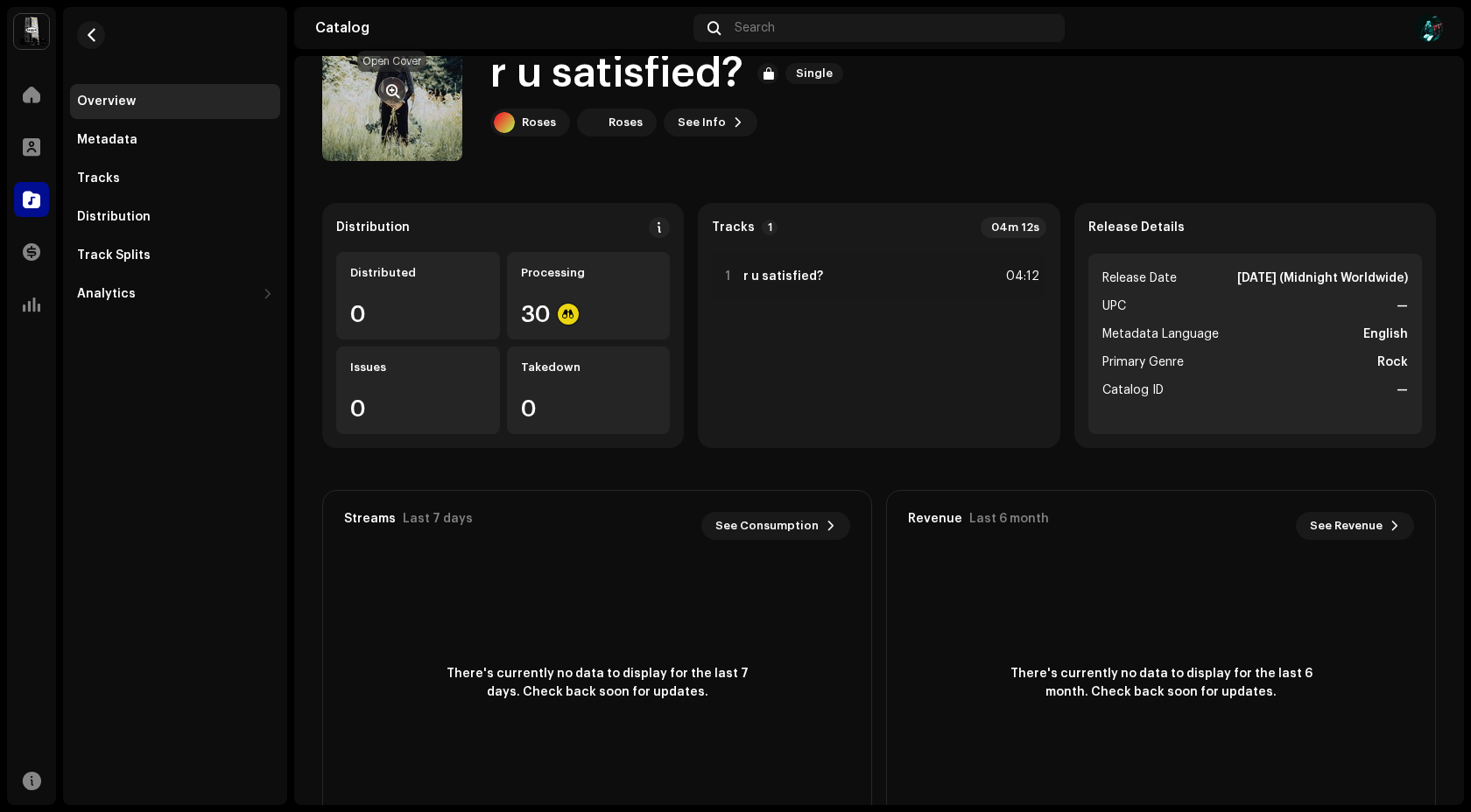
click at [387, 93] on span "button" at bounding box center [393, 91] width 13 height 14
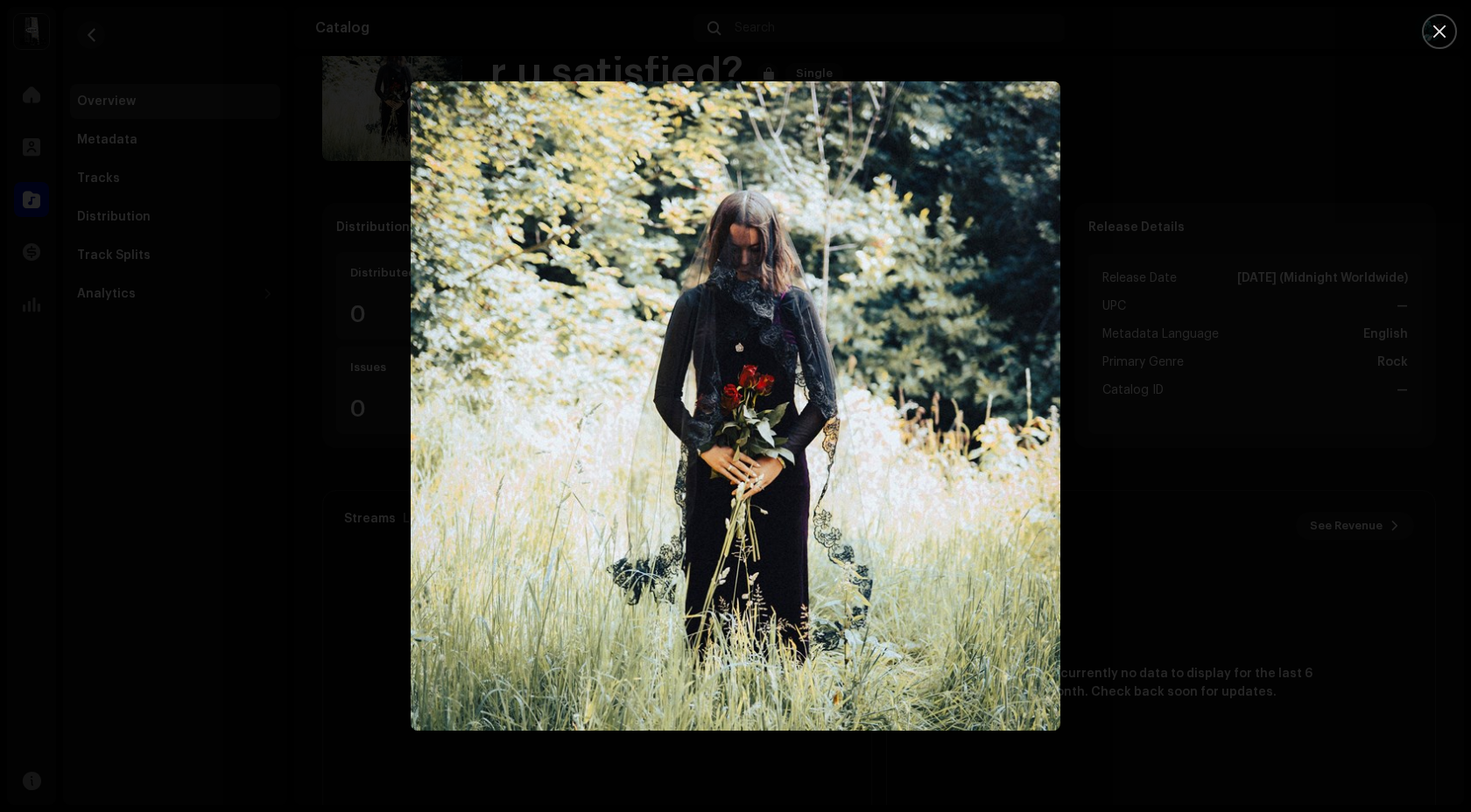
click at [335, 333] on div at bounding box center [736, 406] width 1471 height 812
